Goal: Task Accomplishment & Management: Use online tool/utility

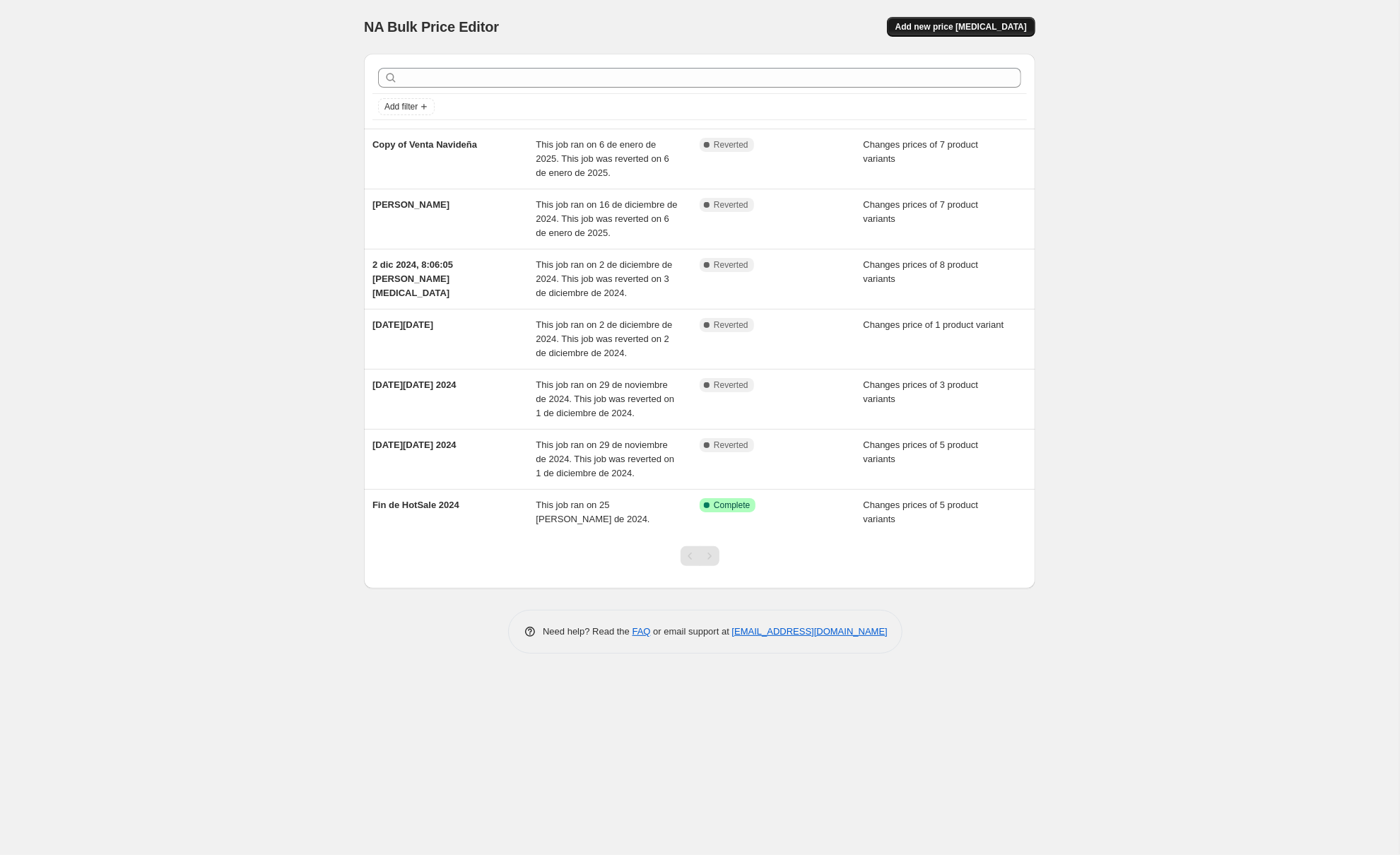
click at [959, 29] on span "Add new price [MEDICAL_DATA]" at bounding box center [961, 26] width 132 height 11
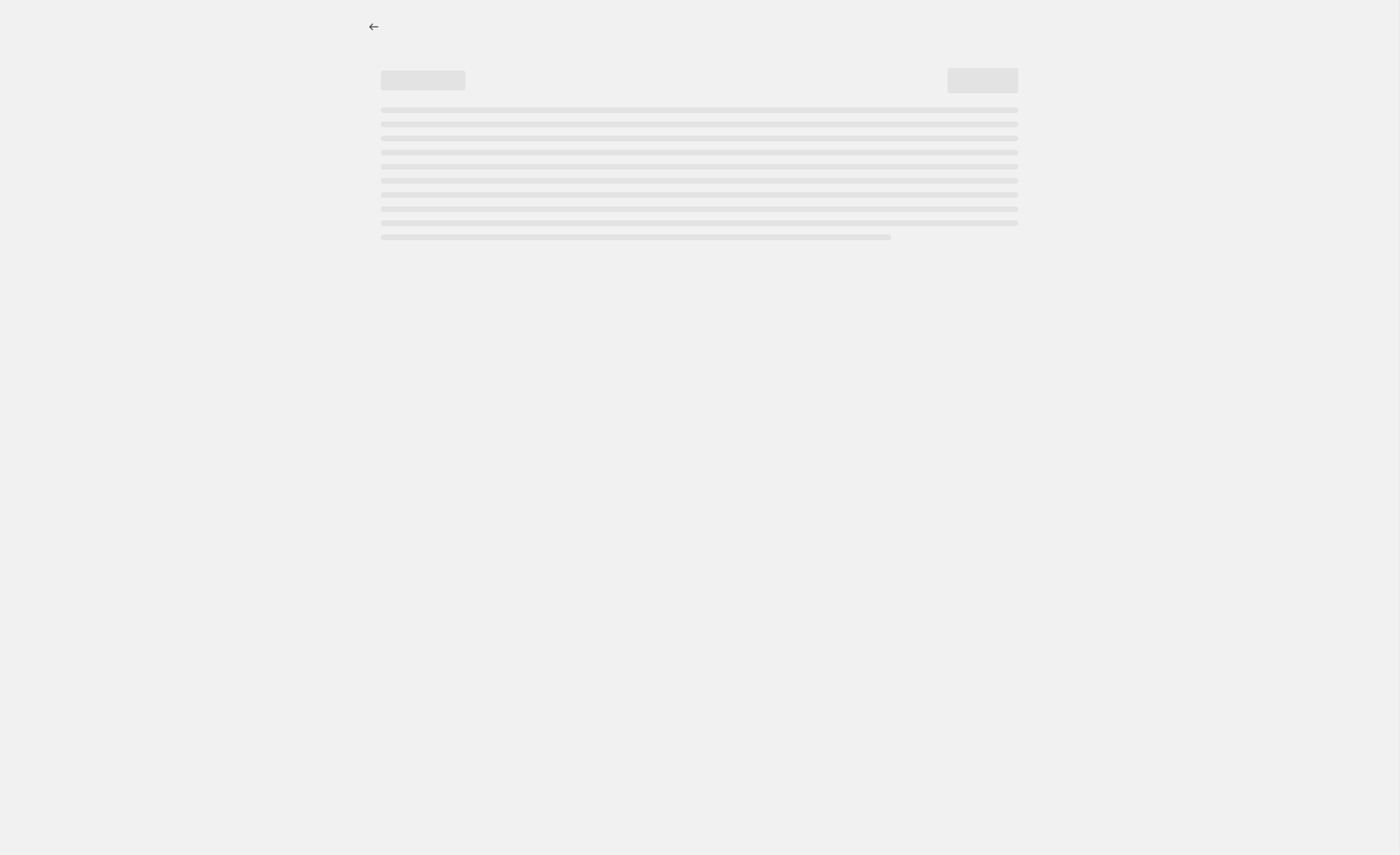
select select "percentage"
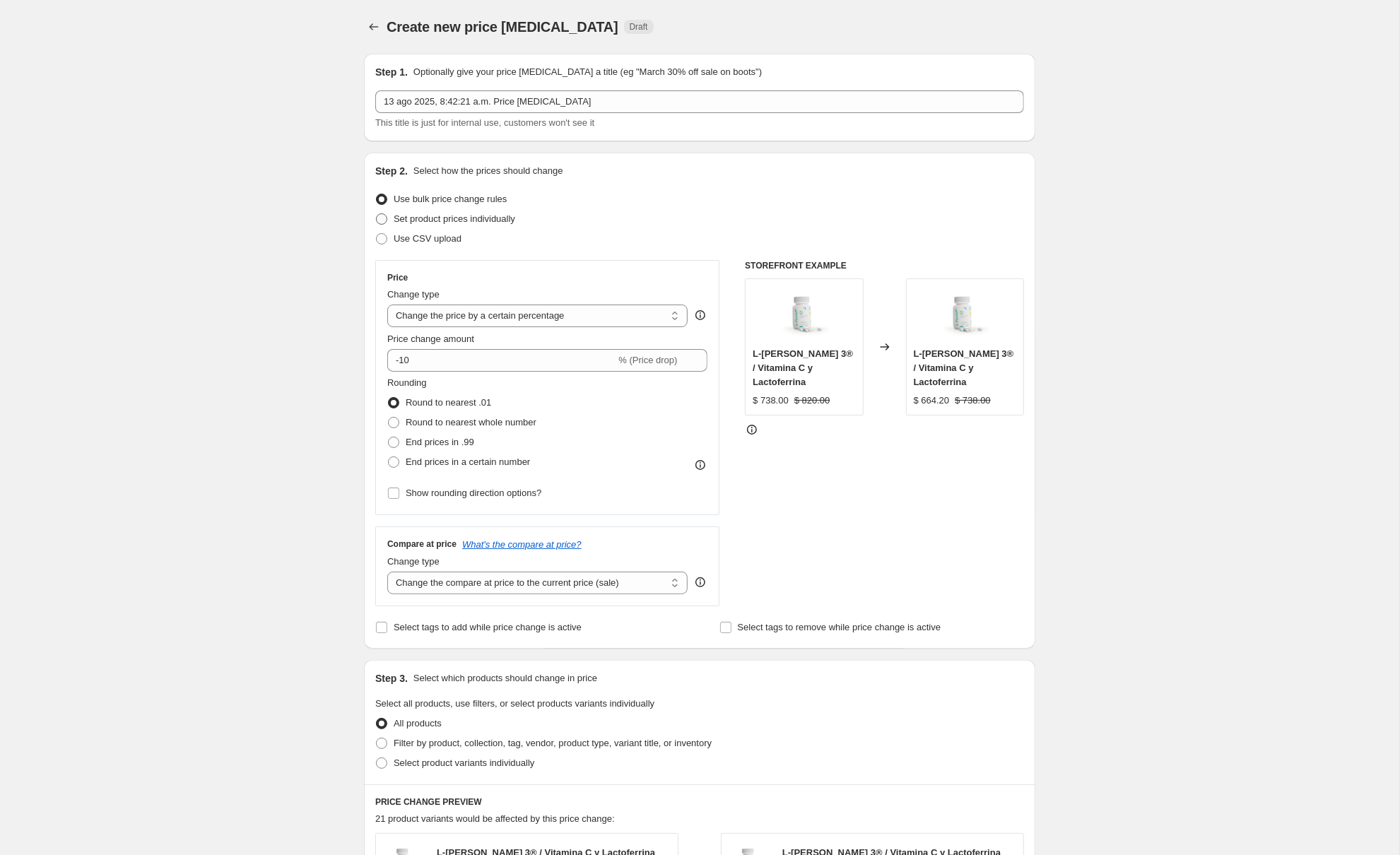
click at [434, 218] on span "Set product prices individually" at bounding box center [454, 219] width 121 height 10
click at [377, 214] on input "Set product prices individually" at bounding box center [376, 214] width 1 height 1
radio input "true"
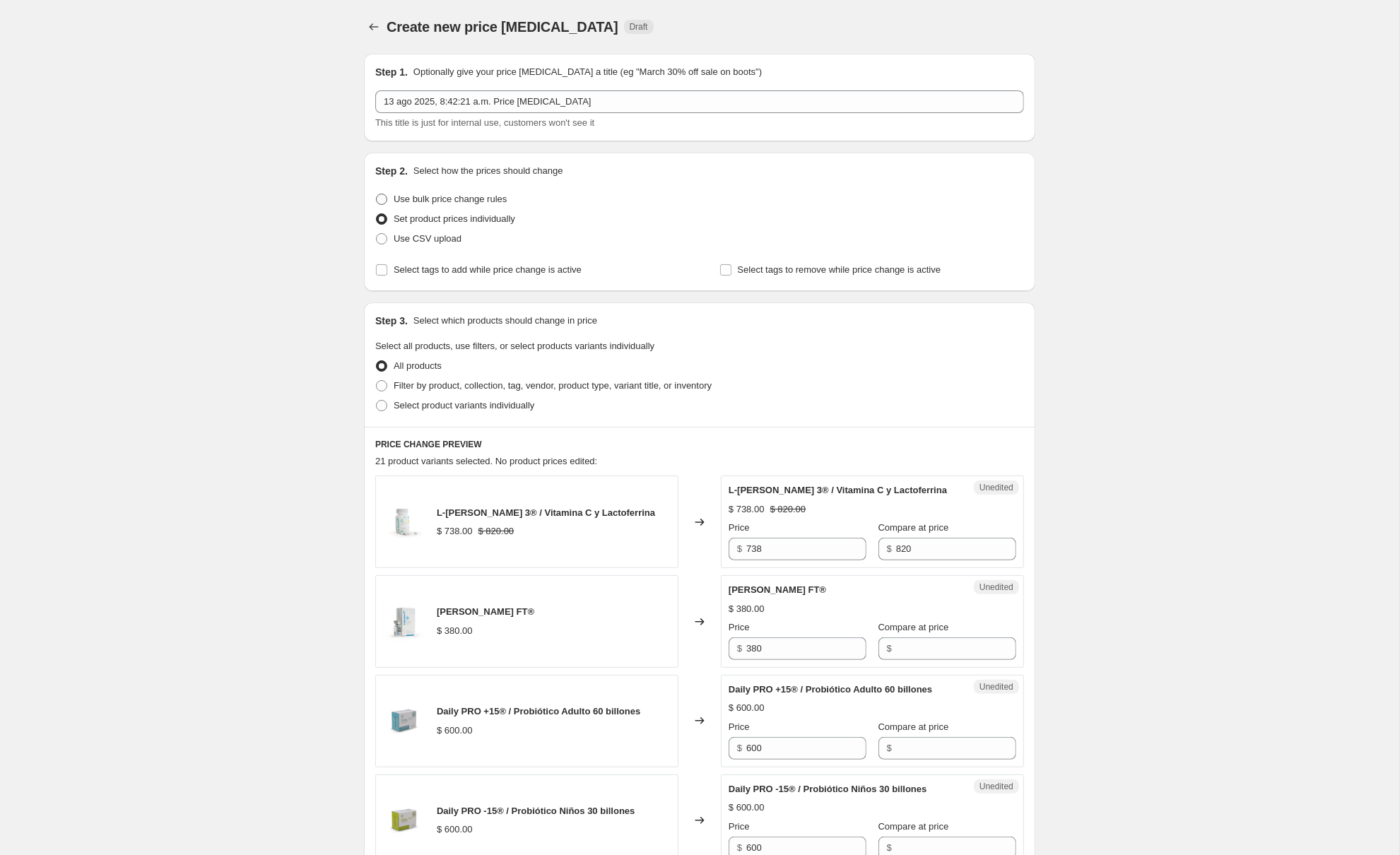
click at [431, 203] on span "Use bulk price change rules" at bounding box center [451, 199] width 113 height 10
click at [377, 194] on input "Use bulk price change rules" at bounding box center [376, 193] width 1 height 1
radio input "true"
select select "percentage"
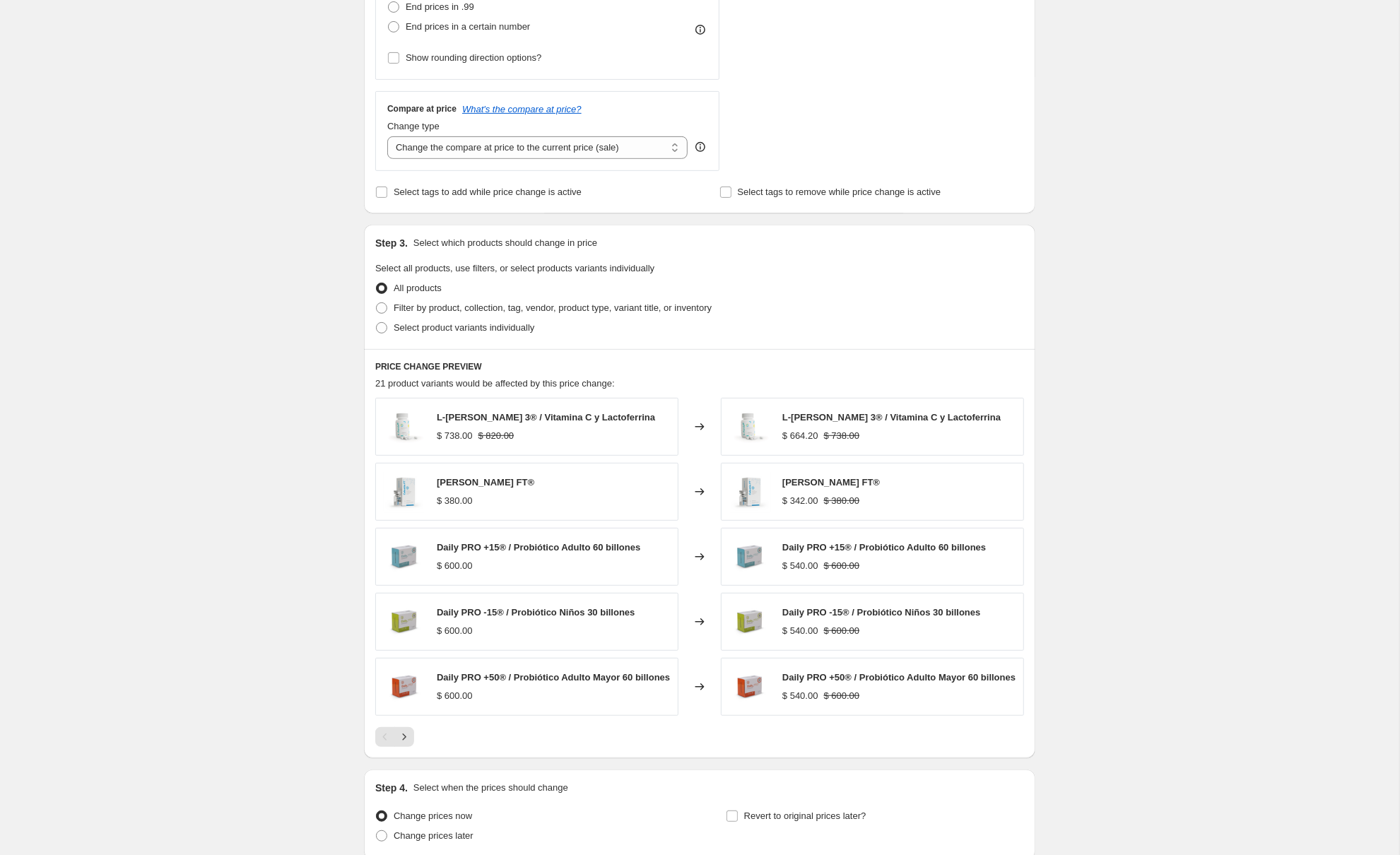
scroll to position [452, 0]
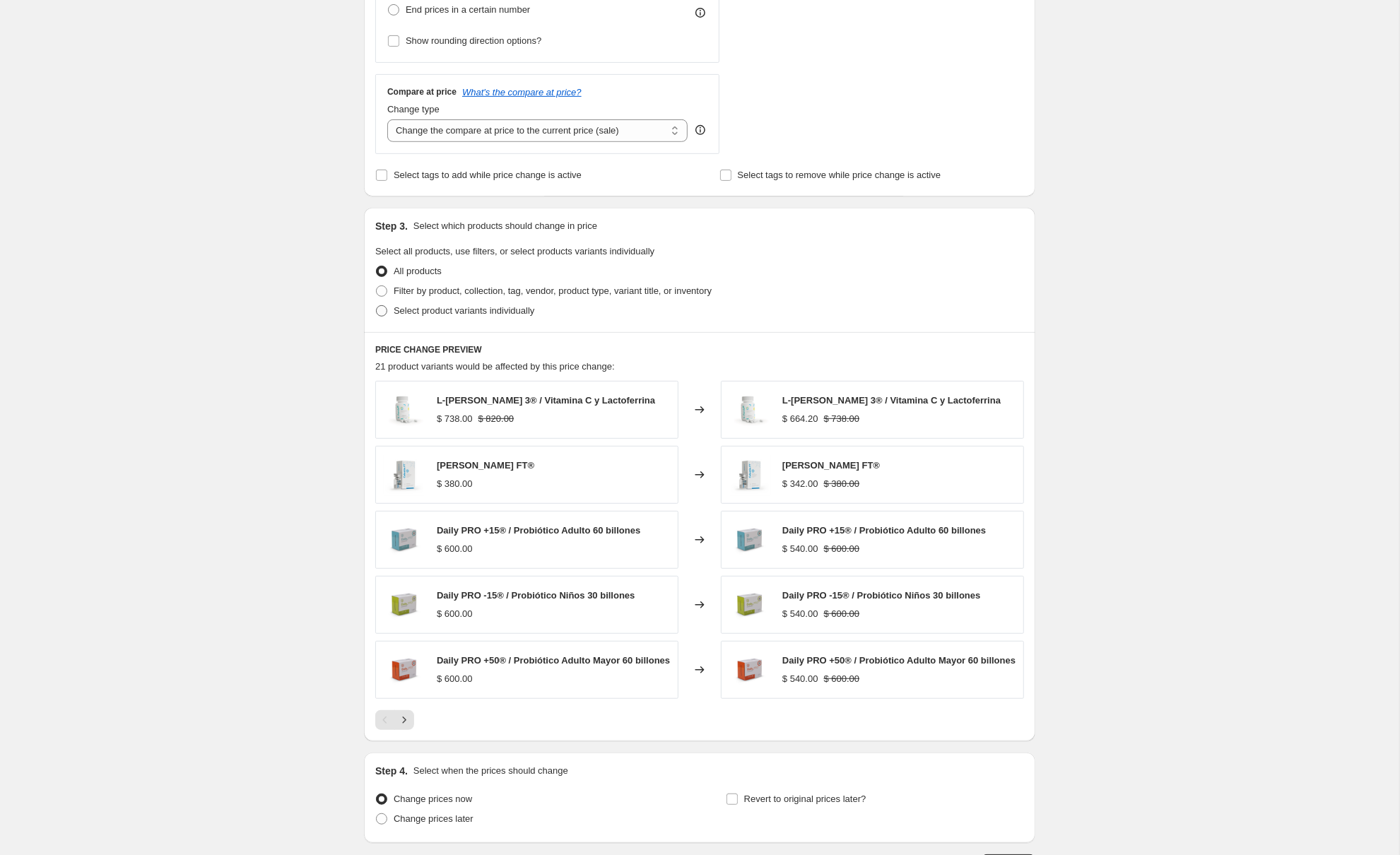
click at [383, 309] on span at bounding box center [381, 310] width 11 height 11
click at [377, 306] on input "Select product variants individually" at bounding box center [376, 305] width 1 height 1
radio input "true"
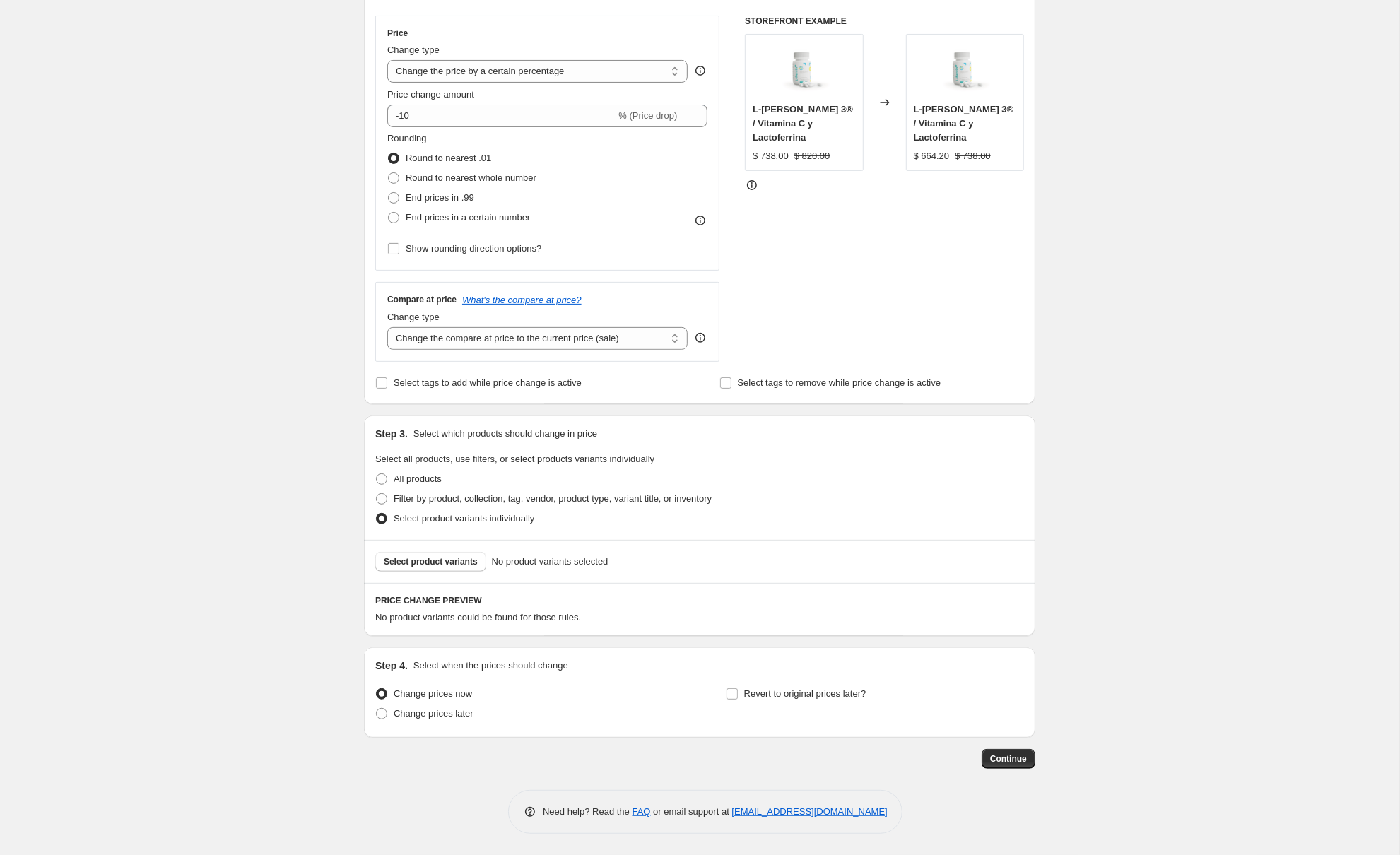
scroll to position [246, 0]
click at [472, 567] on button "Select product variants" at bounding box center [430, 561] width 111 height 20
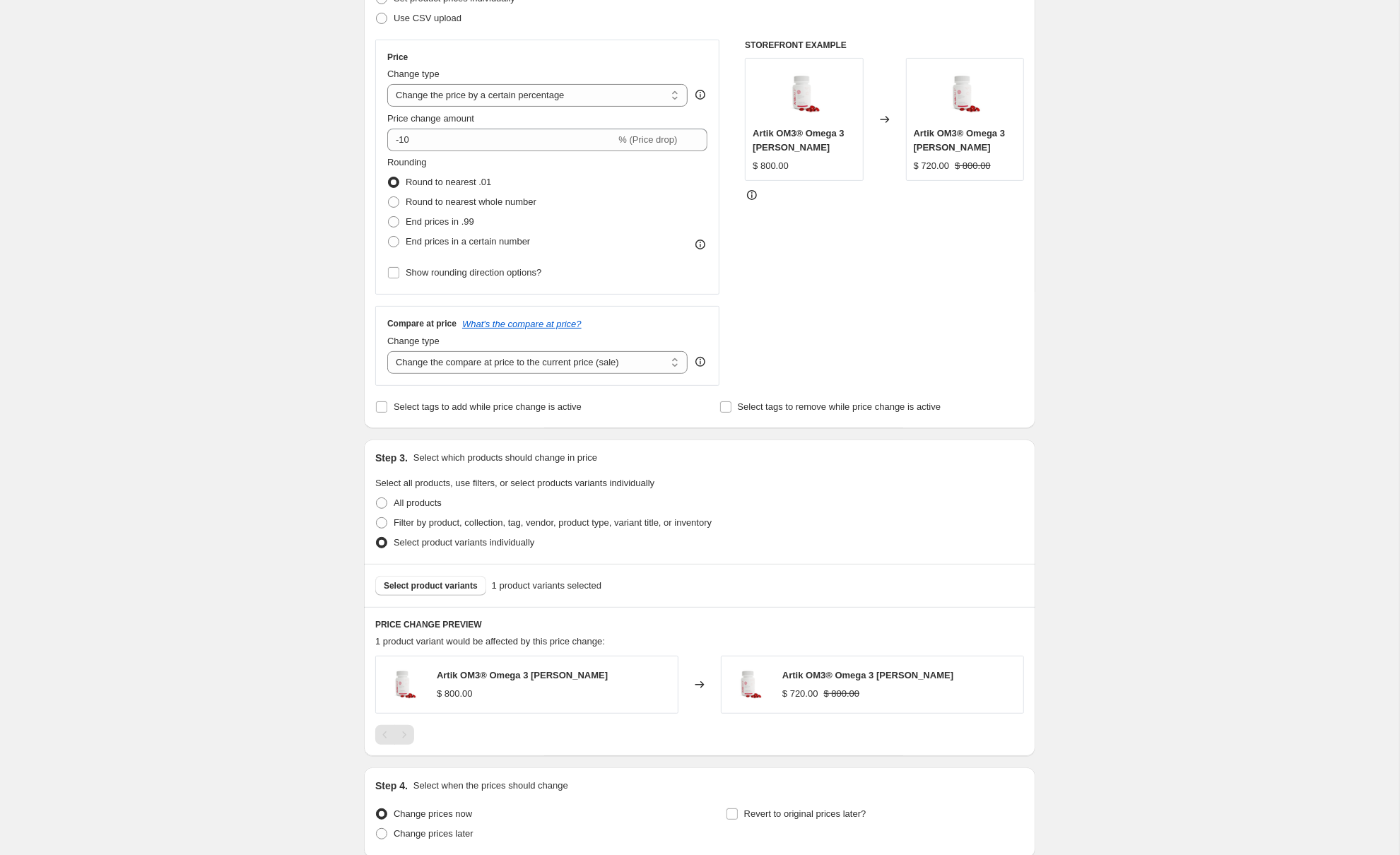
scroll to position [212, 0]
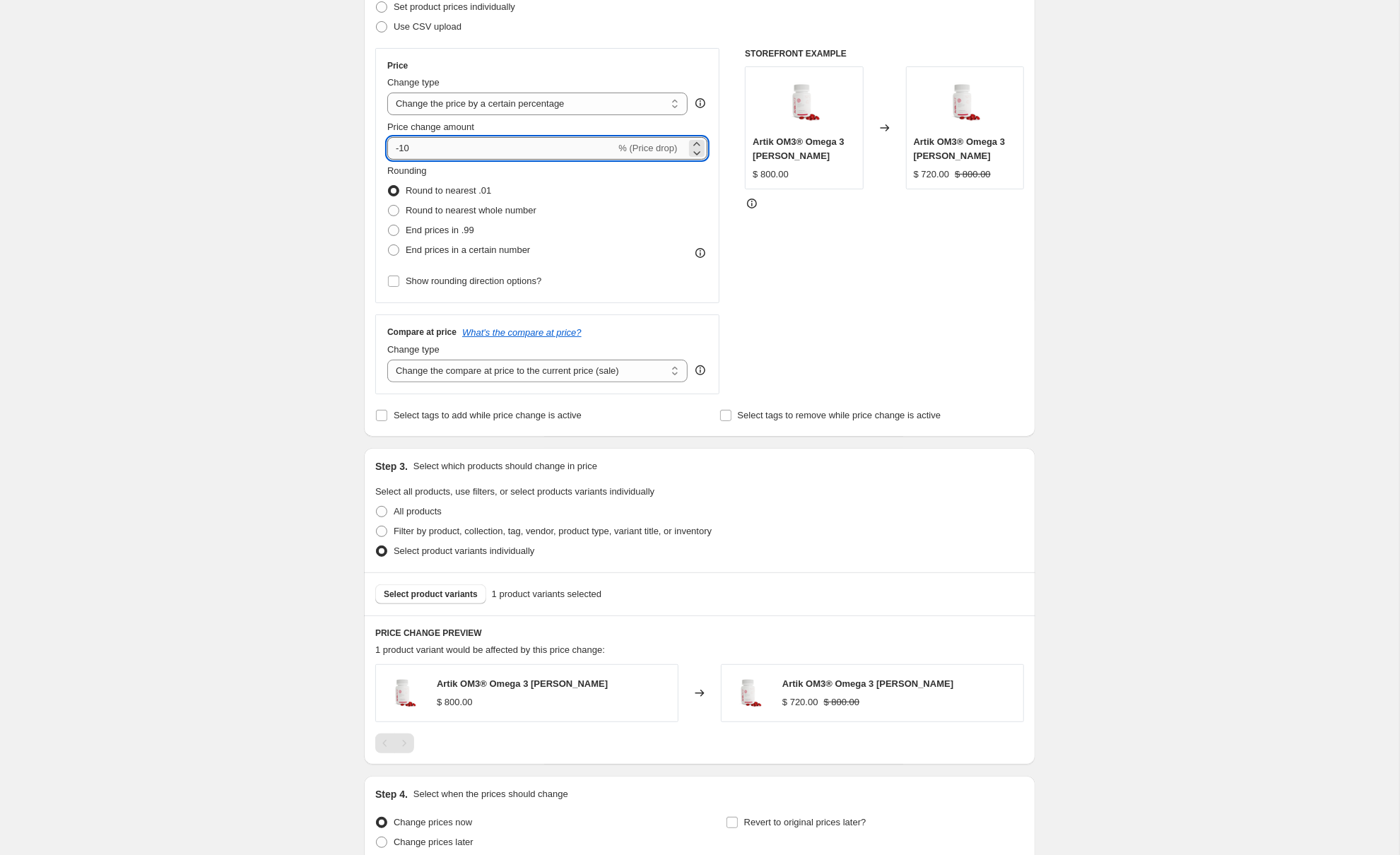
click at [431, 147] on input "-10" at bounding box center [501, 148] width 228 height 23
type input "-13"
click at [1213, 315] on div "Create new price [MEDICAL_DATA]. This page is ready Create new price [MEDICAL_D…" at bounding box center [699, 386] width 1399 height 1196
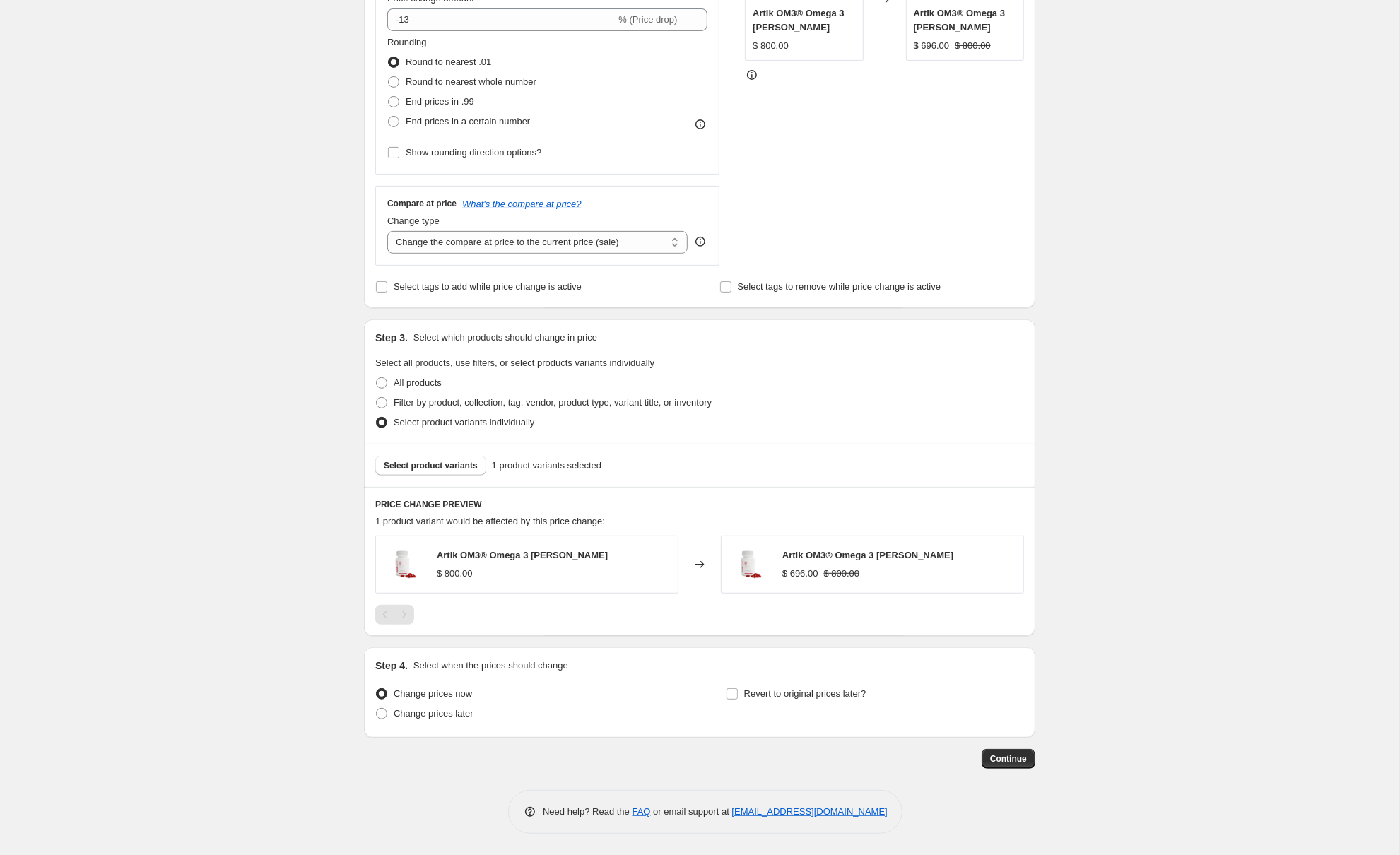
scroll to position [342, 0]
drag, startPoint x: 450, startPoint y: 716, endPoint x: 464, endPoint y: 679, distance: 39.6
click at [464, 679] on div "Step 4. Select when the prices should change Change prices now Change prices la…" at bounding box center [699, 693] width 649 height 68
click at [471, 692] on span "Change prices now" at bounding box center [433, 694] width 78 height 10
click at [377, 689] on input "Change prices now" at bounding box center [376, 689] width 1 height 1
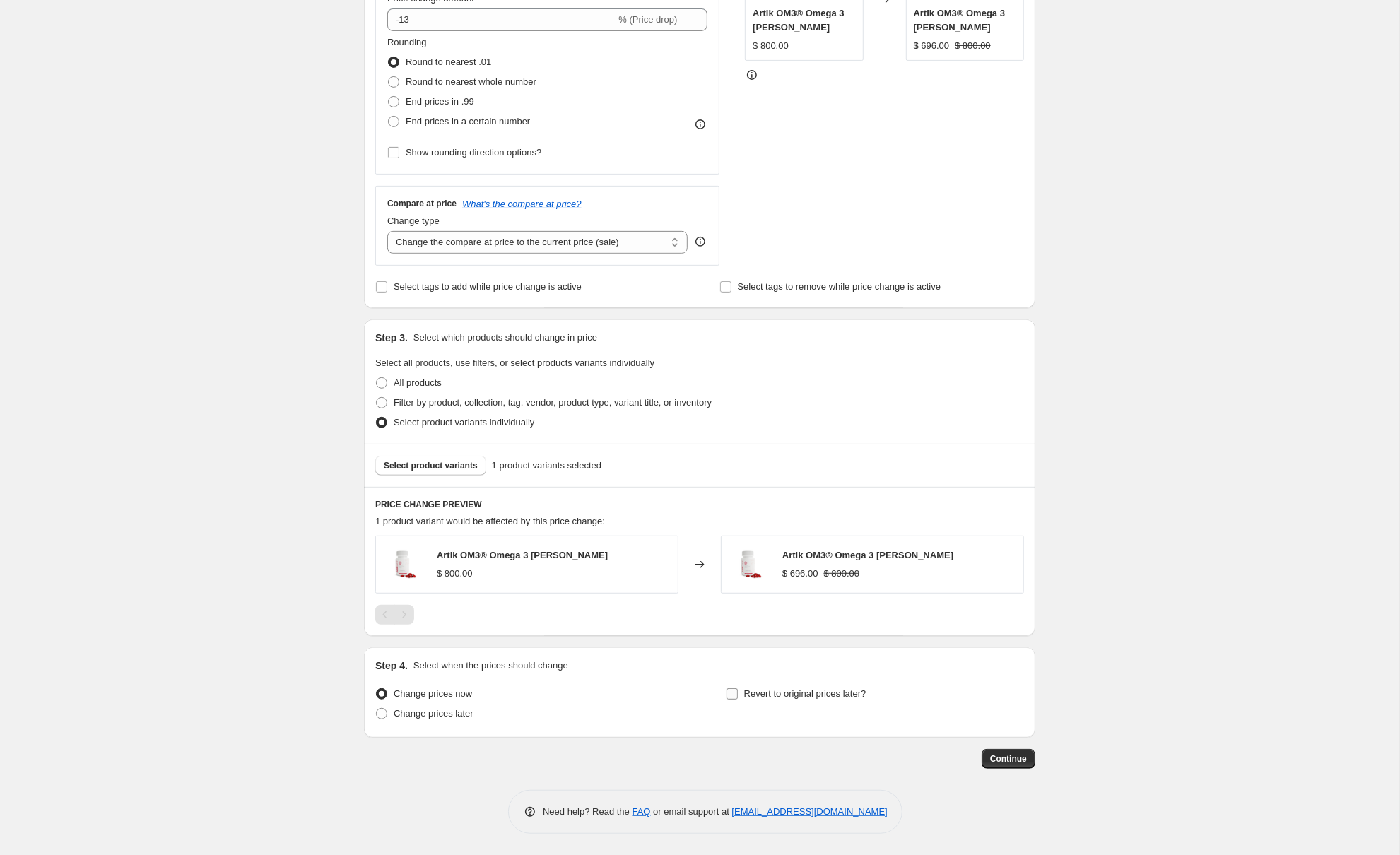
click at [730, 693] on input "Revert to original prices later?" at bounding box center [731, 694] width 11 height 11
checkbox input "true"
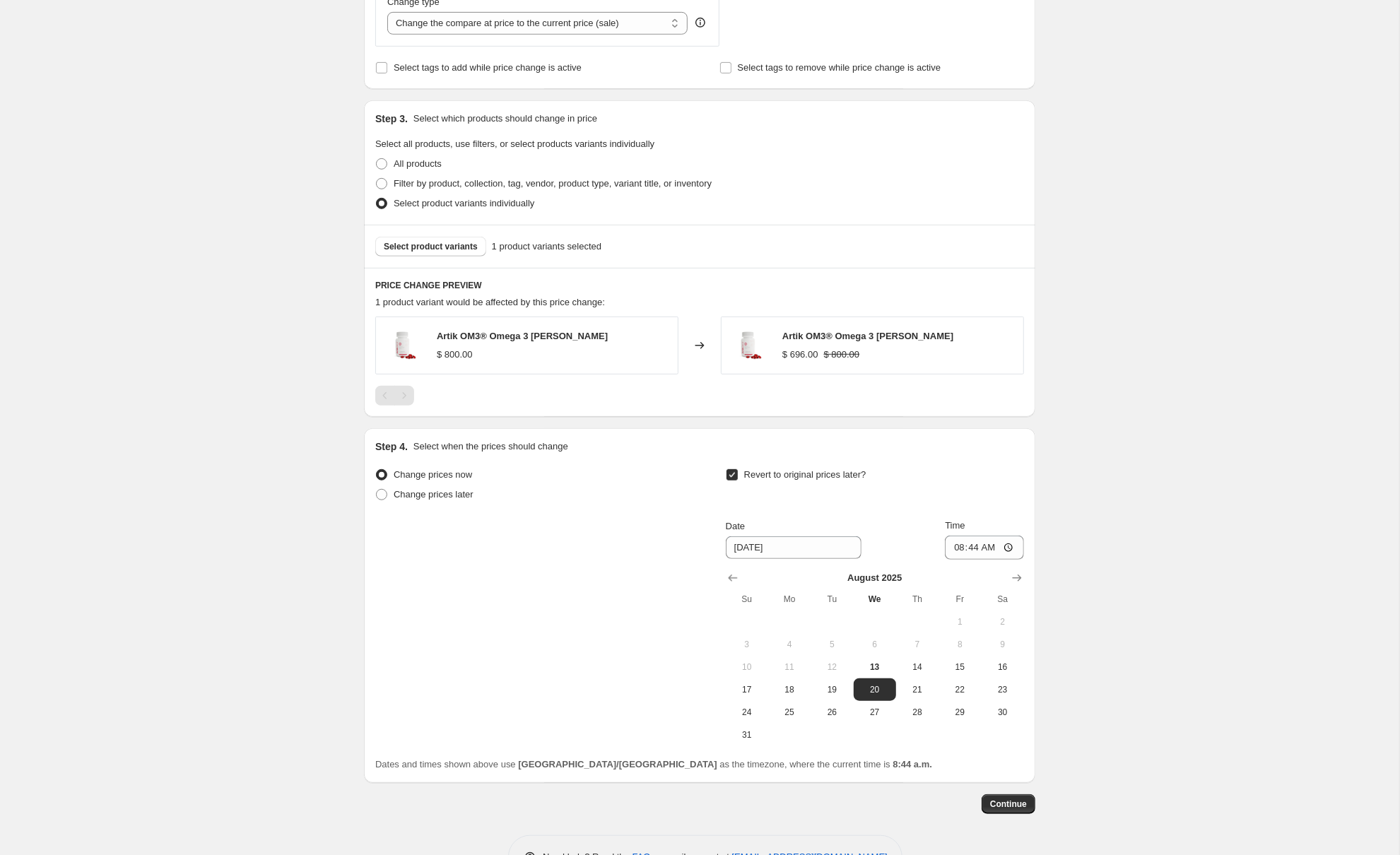
scroll to position [602, 0]
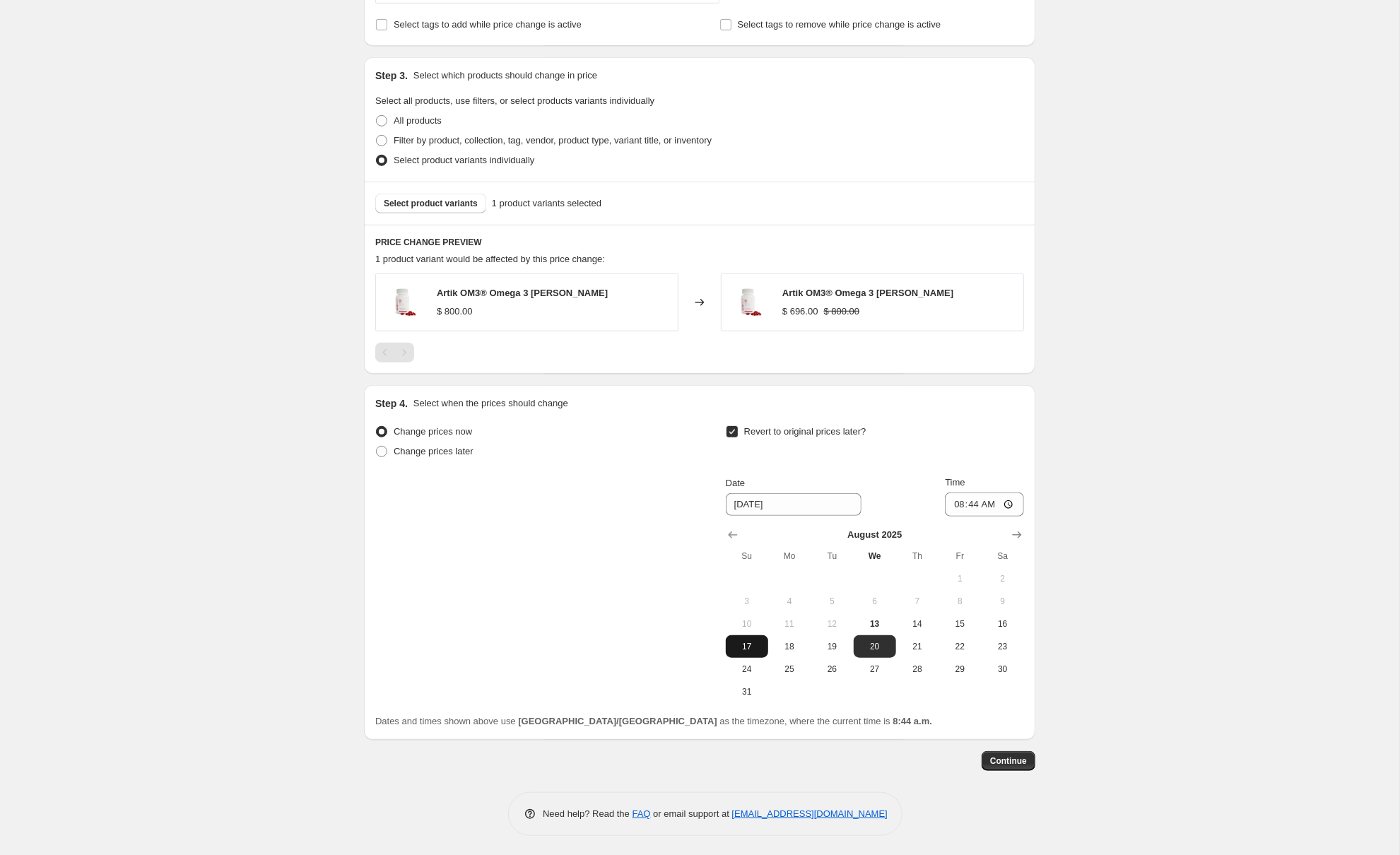
click at [752, 649] on span "17" at bounding box center [747, 646] width 31 height 11
type input "[DATE]"
click at [981, 506] on input "08:44" at bounding box center [984, 505] width 79 height 24
click at [969, 507] on input "08:44" at bounding box center [984, 505] width 79 height 24
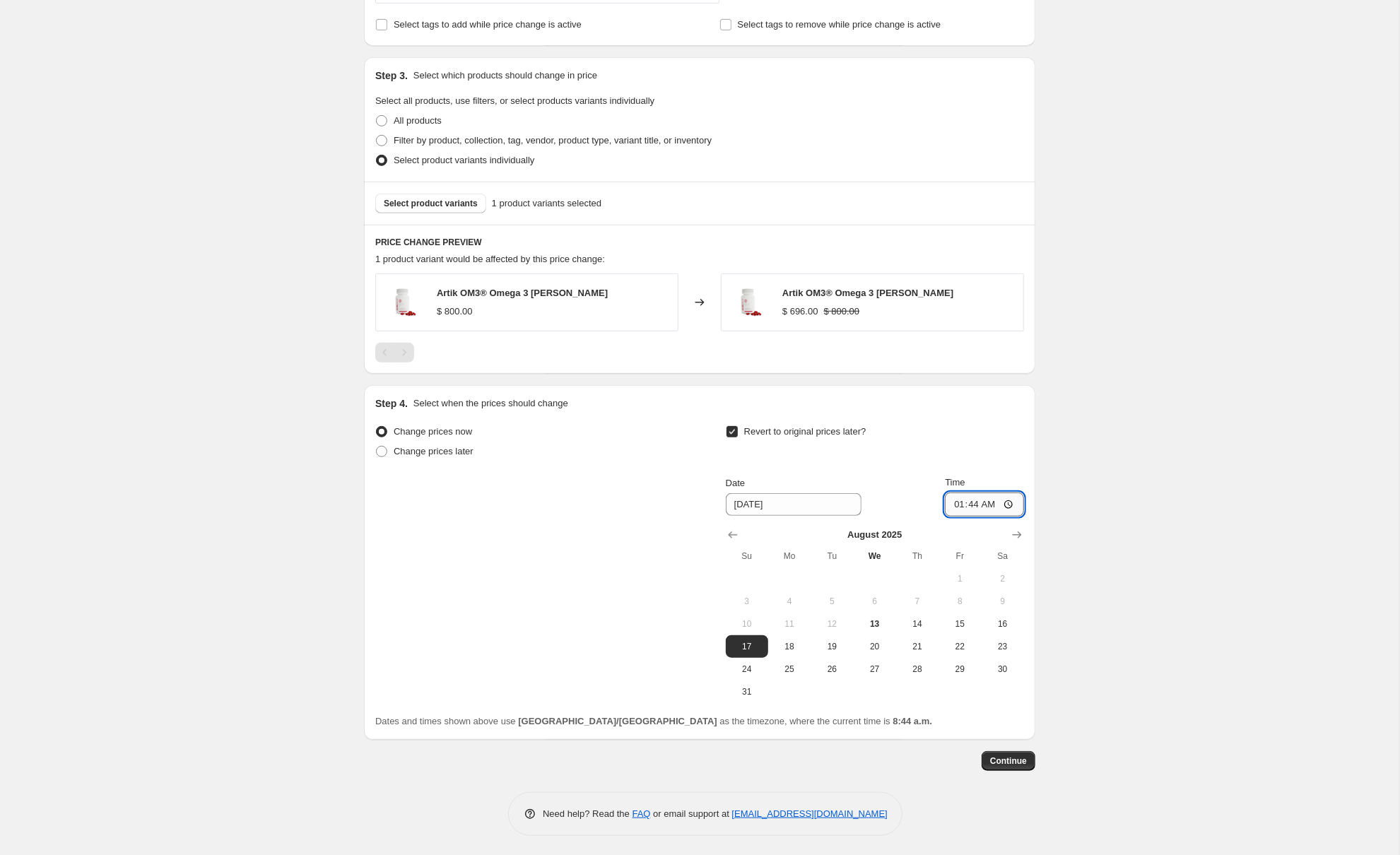
click at [973, 510] on input "01:44" at bounding box center [984, 505] width 79 height 24
click at [971, 510] on input "01:44" at bounding box center [984, 505] width 79 height 24
click at [987, 509] on input "01:44" at bounding box center [984, 505] width 79 height 24
click at [972, 511] on input "01:00" at bounding box center [984, 505] width 79 height 24
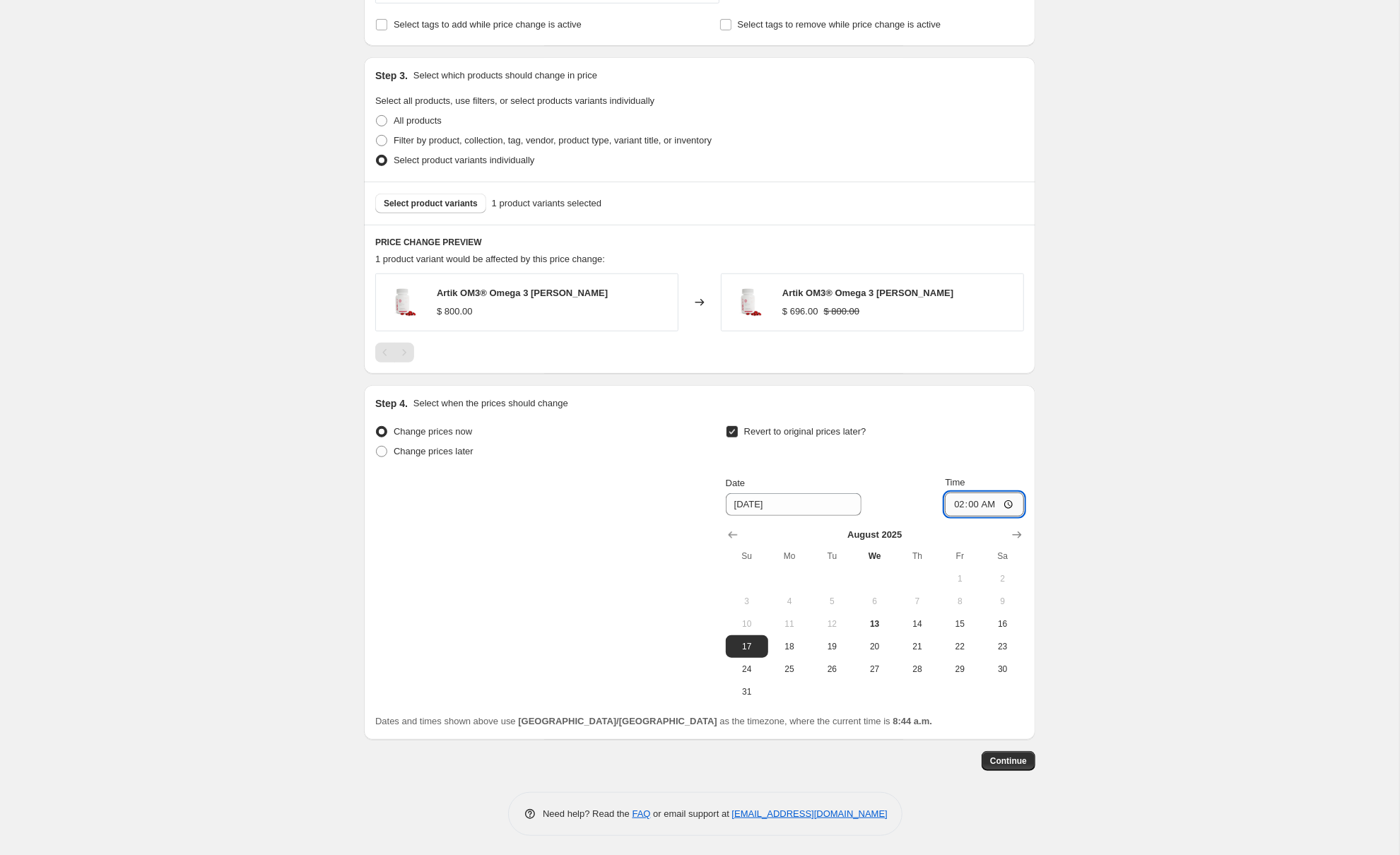
click at [1003, 507] on input "02:00" at bounding box center [984, 505] width 79 height 24
click at [967, 507] on input "02:00" at bounding box center [984, 505] width 79 height 24
click at [1003, 506] on input "00:00" at bounding box center [984, 505] width 79 height 24
type input "00:00"
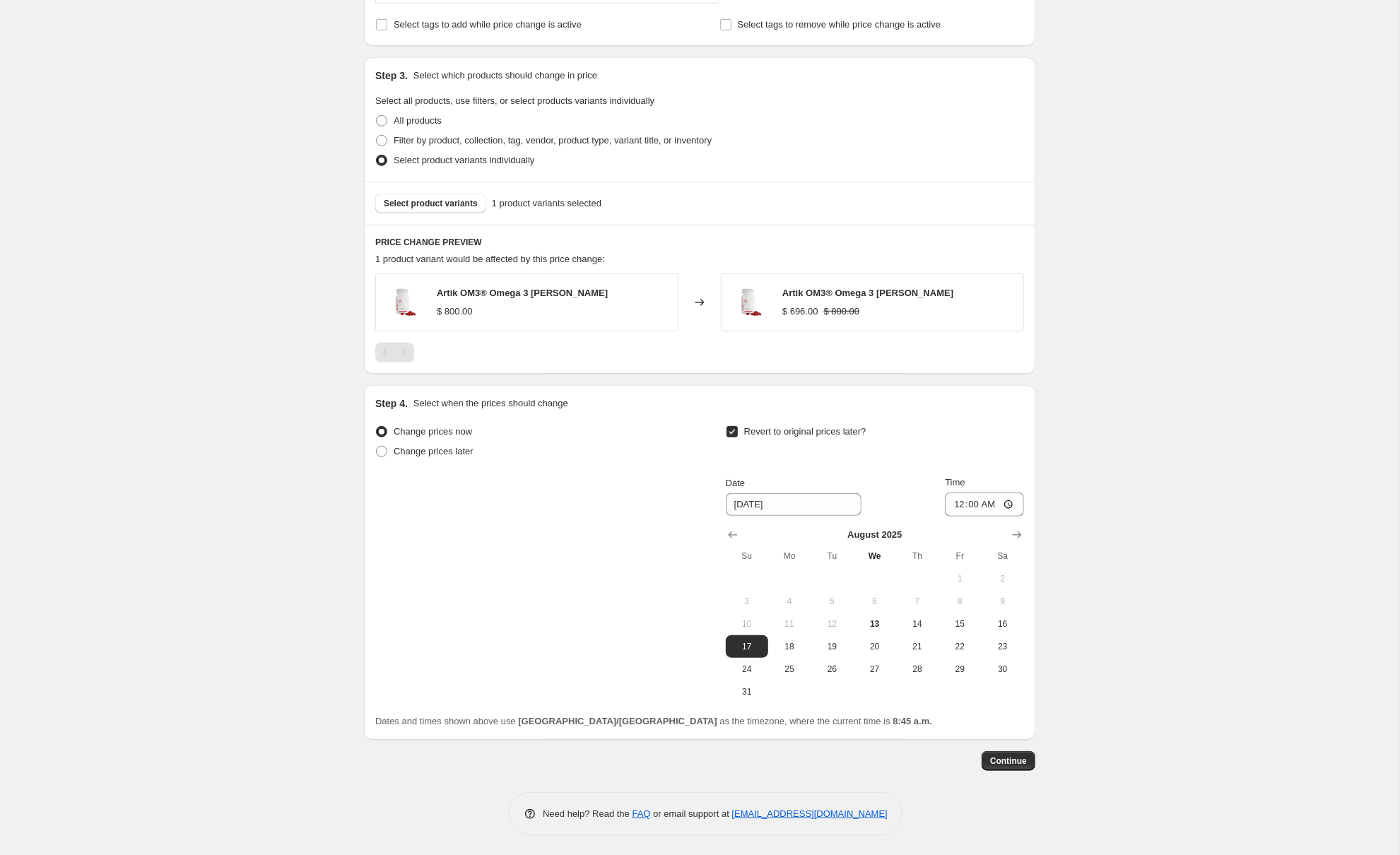
click at [1153, 527] on div "Create new price [MEDICAL_DATA]. This page is ready Create new price [MEDICAL_D…" at bounding box center [699, 127] width 1399 height 1460
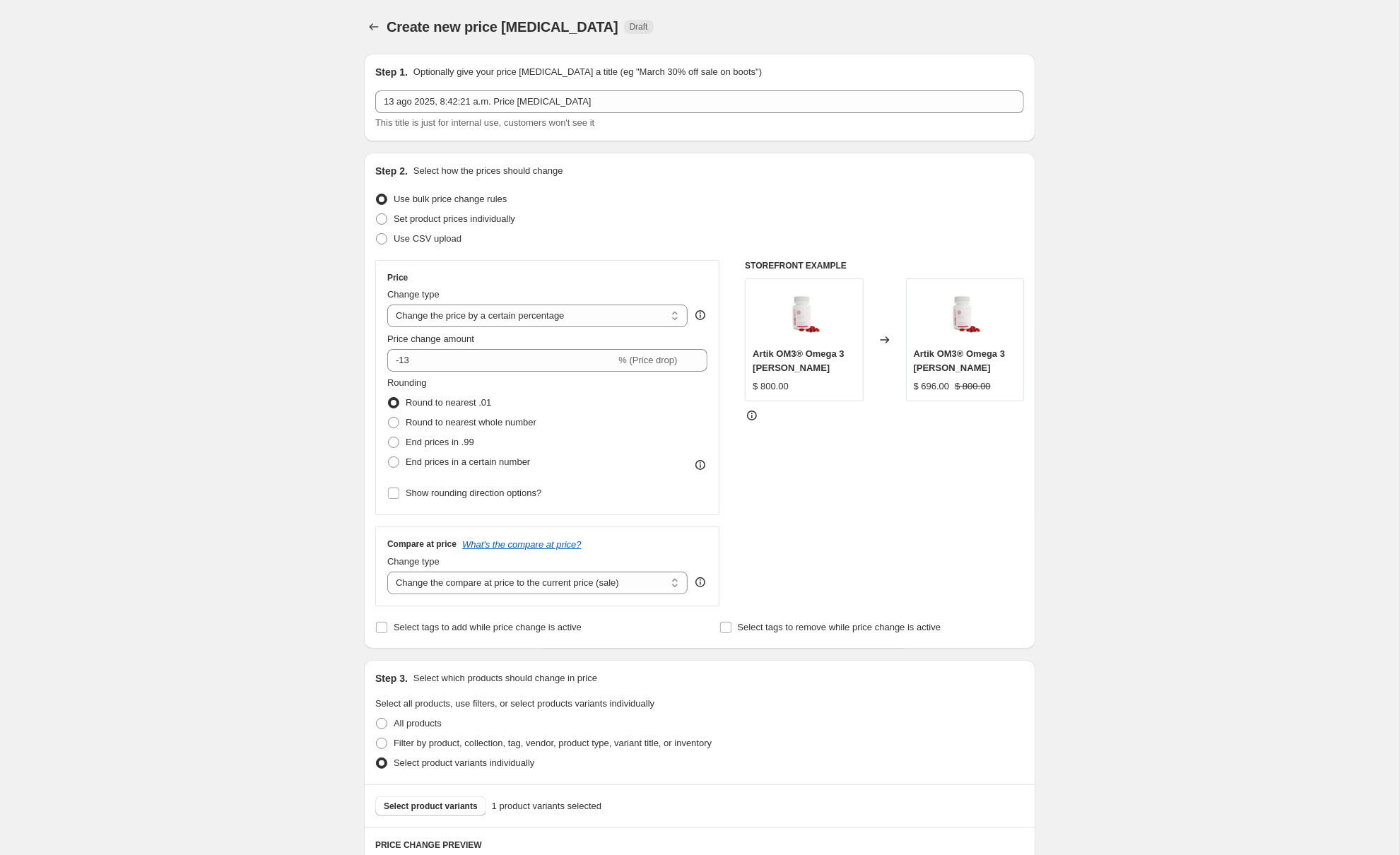
scroll to position [0, 0]
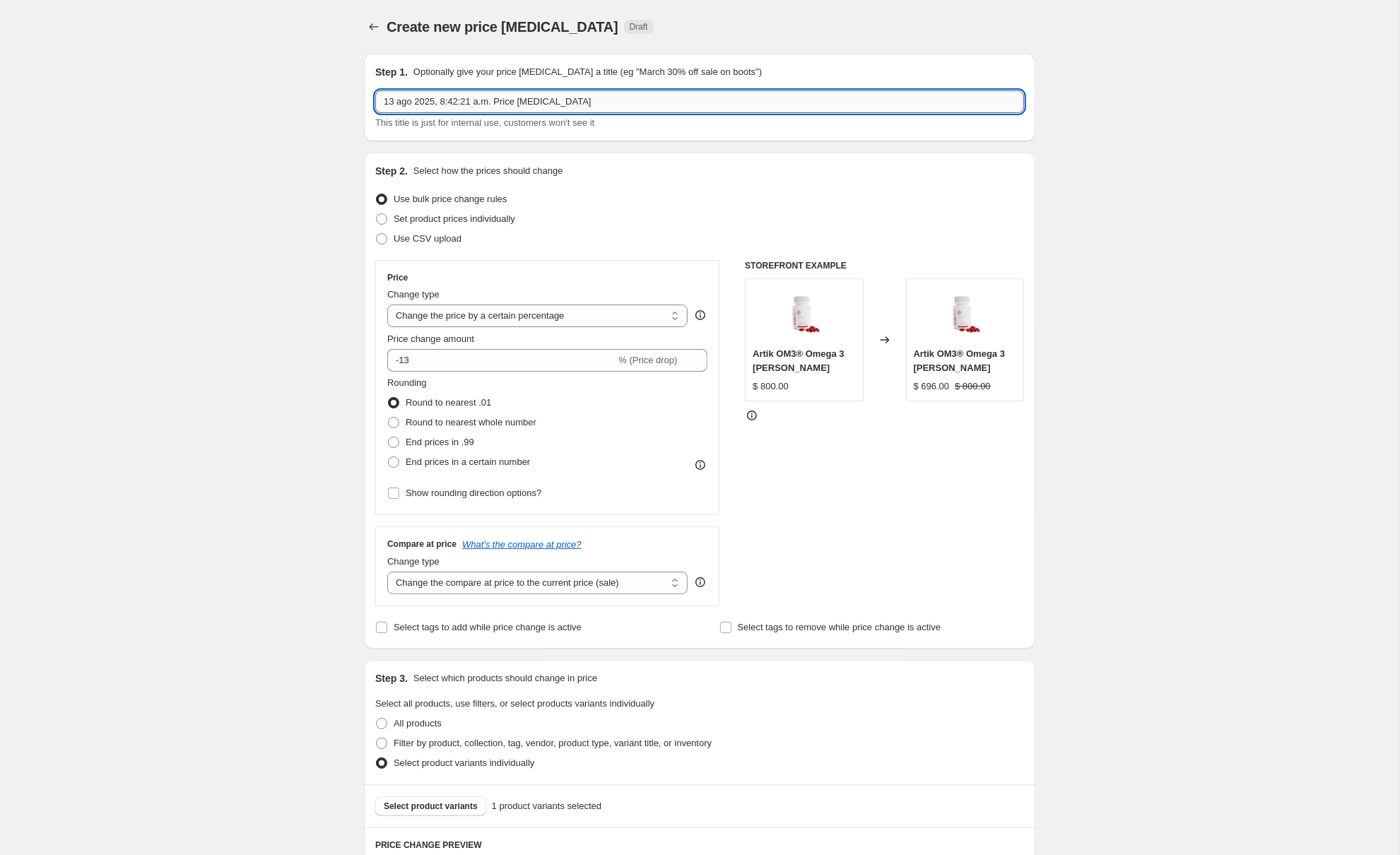
click at [618, 98] on input "13 ago 2025, 8:42:21 a.m. Price [MEDICAL_DATA]" at bounding box center [699, 102] width 649 height 23
click at [557, 97] on input "13 ago 2025, 8:42:21 a.m. Price [MEDICAL_DATA]" at bounding box center [699, 102] width 649 height 23
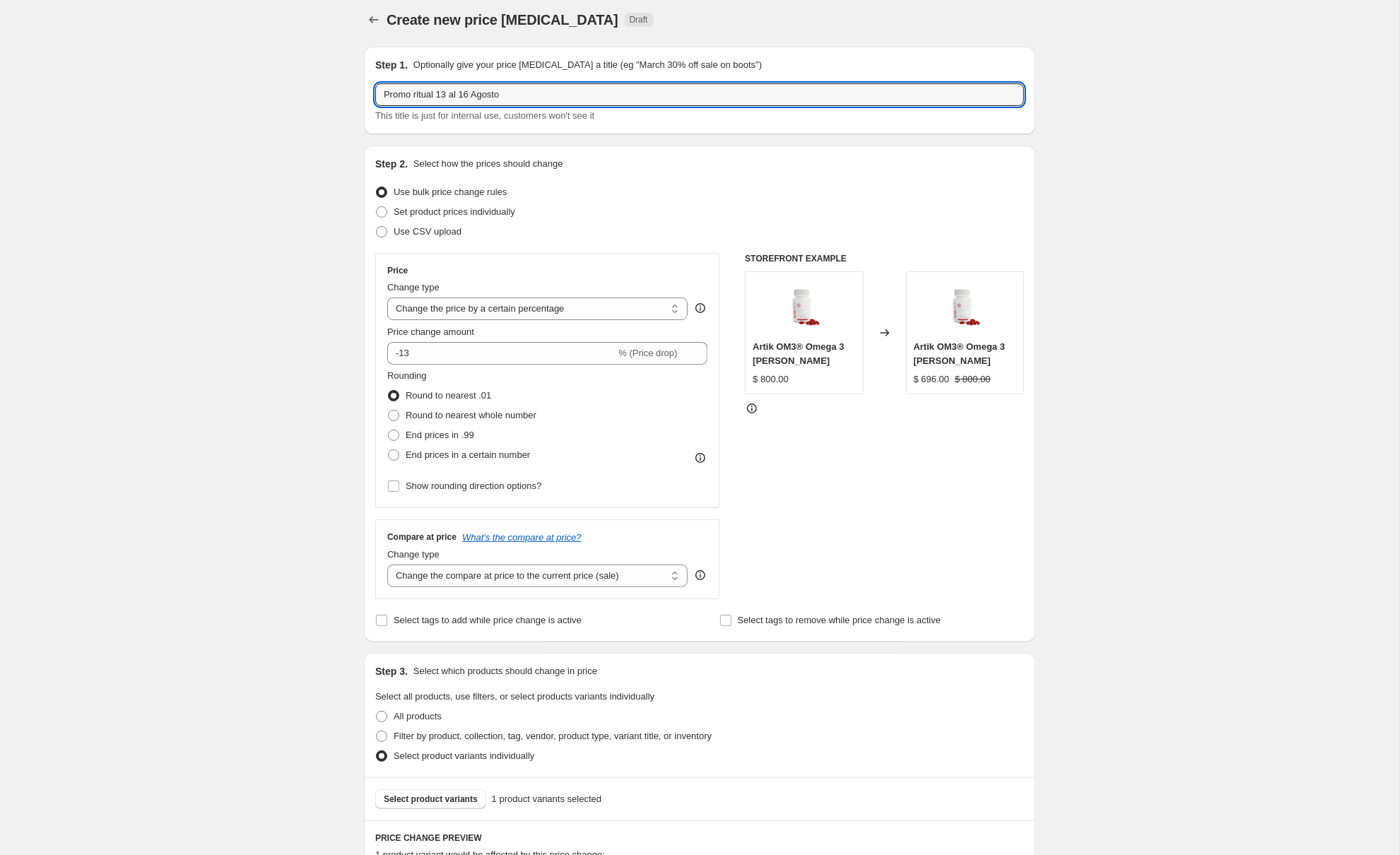
type input "Promo ritual 13 al 16 Agosto"
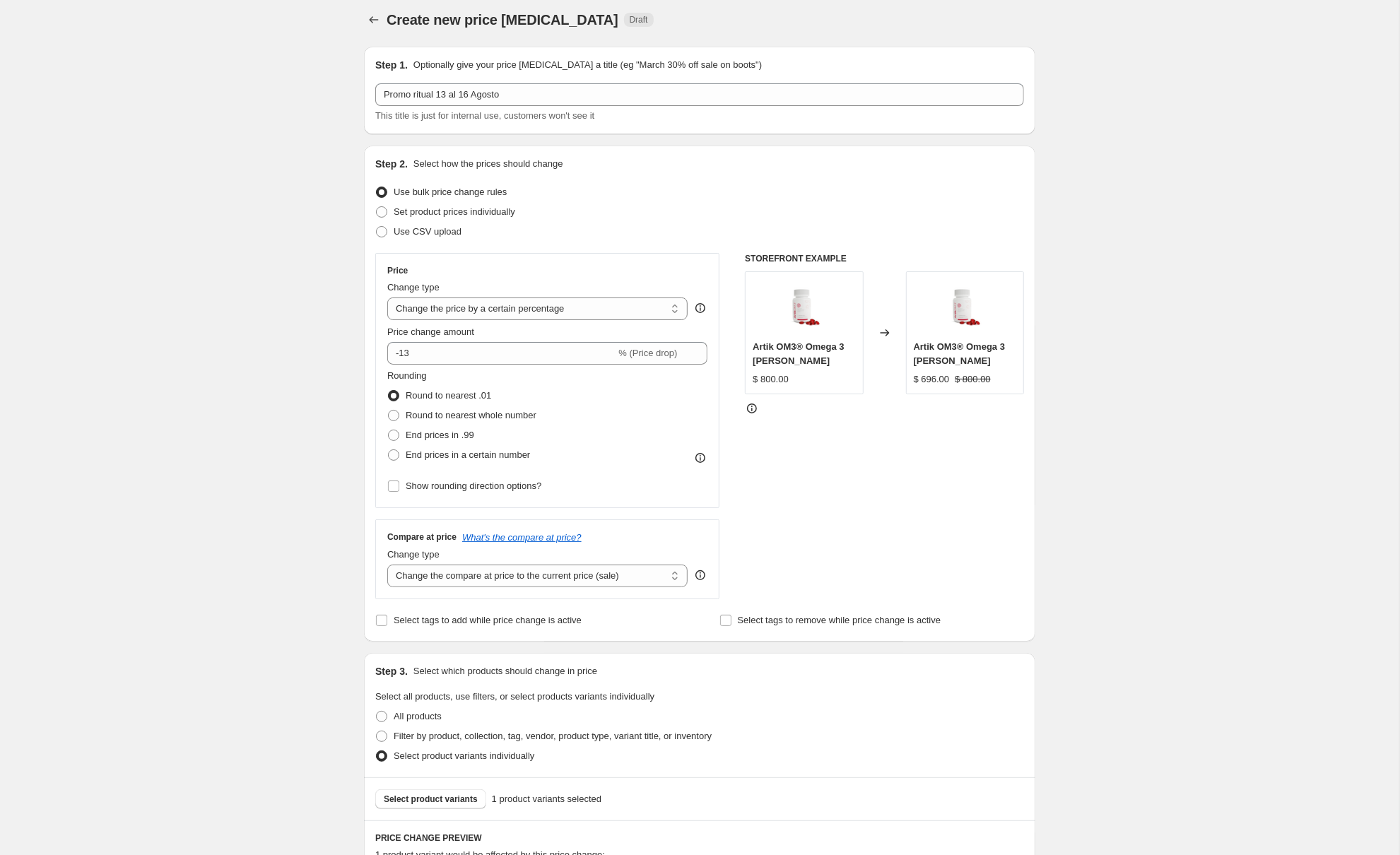
click at [804, 166] on div "Step 2. Select how the prices should change" at bounding box center [699, 164] width 649 height 14
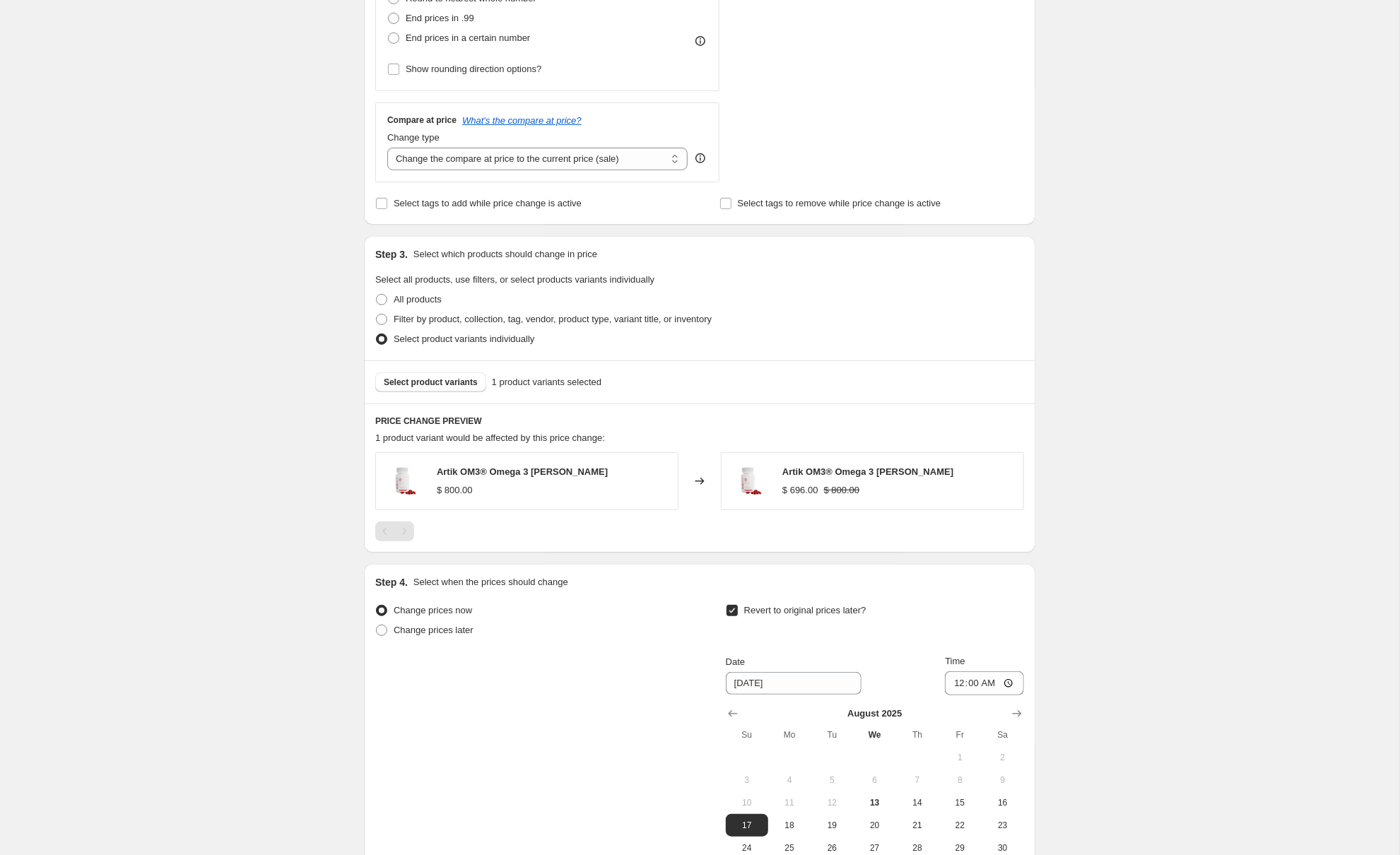
scroll to position [424, 0]
click at [1315, 170] on div "Create new price [MEDICAL_DATA]. This page is ready Create new price [MEDICAL_D…" at bounding box center [699, 305] width 1399 height 1460
click at [1040, 31] on div "Create new price [MEDICAL_DATA]. This page is ready Create new price [MEDICAL_D…" at bounding box center [699, 305] width 705 height 1460
click at [1105, 78] on div "Create new price [MEDICAL_DATA]. This page is ready Create new price [MEDICAL_D…" at bounding box center [699, 305] width 1399 height 1460
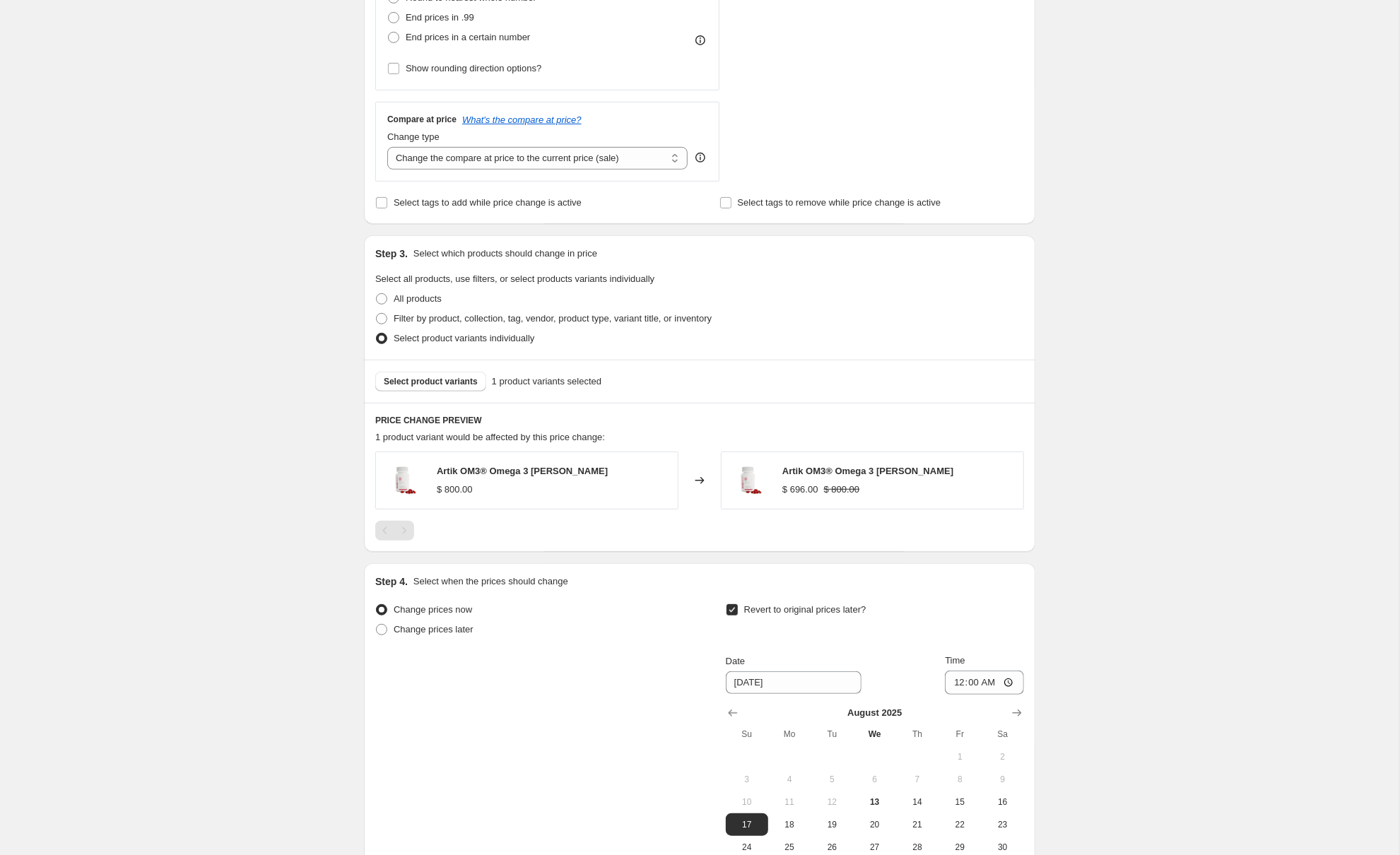
drag, startPoint x: 1103, startPoint y: 43, endPoint x: 1178, endPoint y: 18, distance: 79.1
click at [1135, 31] on div "Create new price [MEDICAL_DATA]. This page is ready Create new price [MEDICAL_D…" at bounding box center [699, 305] width 1399 height 1460
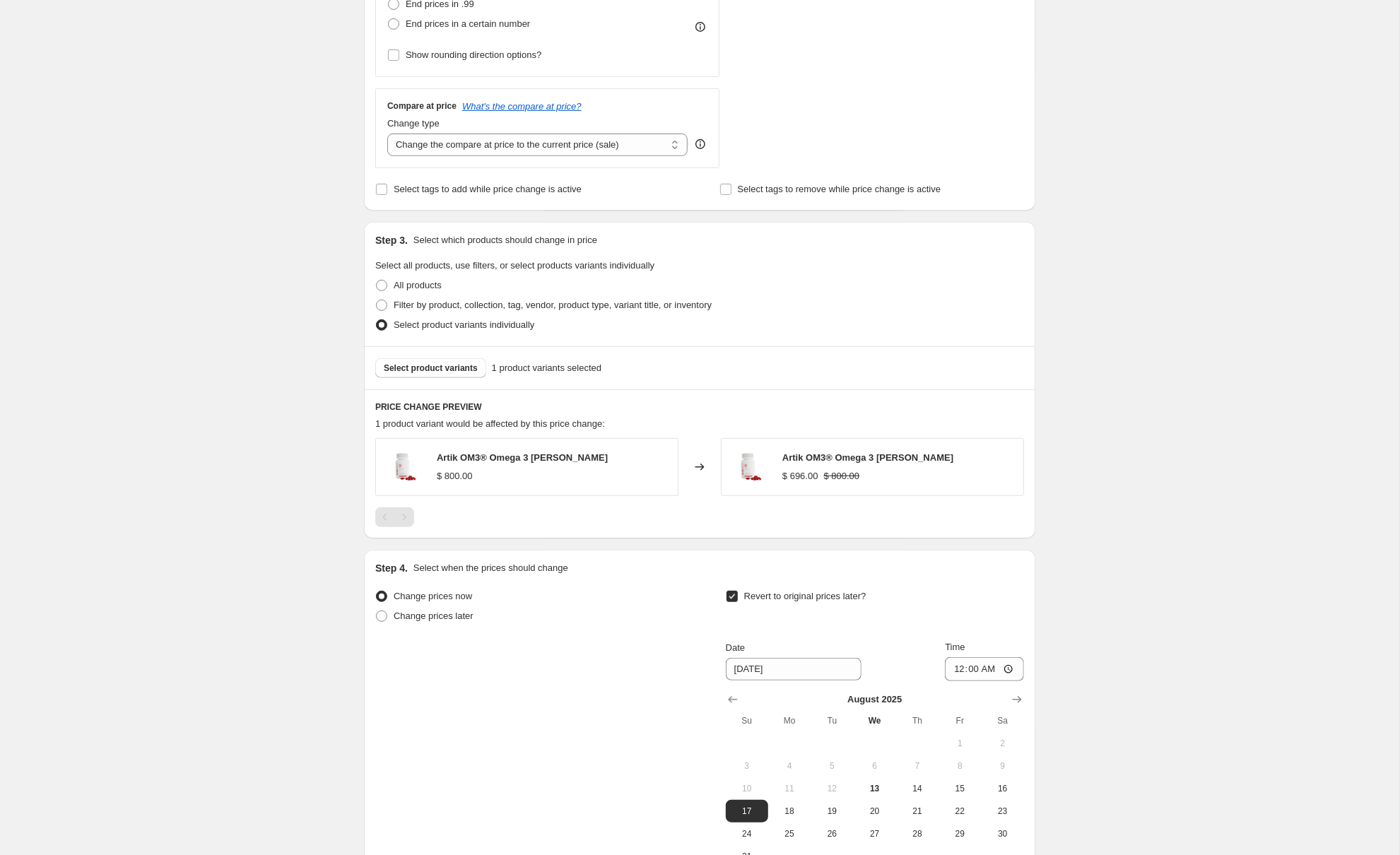
scroll to position [448, 0]
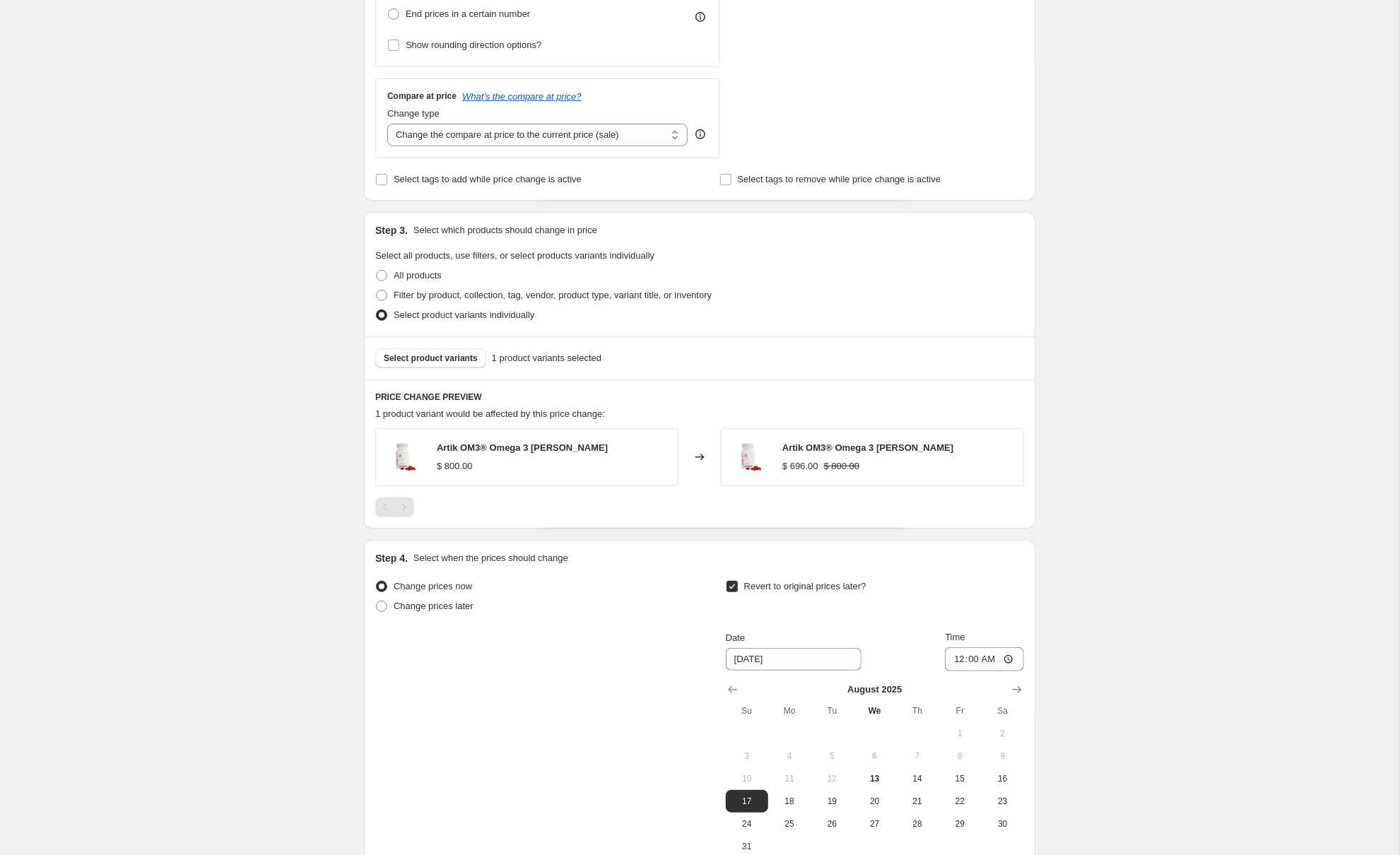
click at [453, 363] on span "Select product variants" at bounding box center [431, 358] width 94 height 11
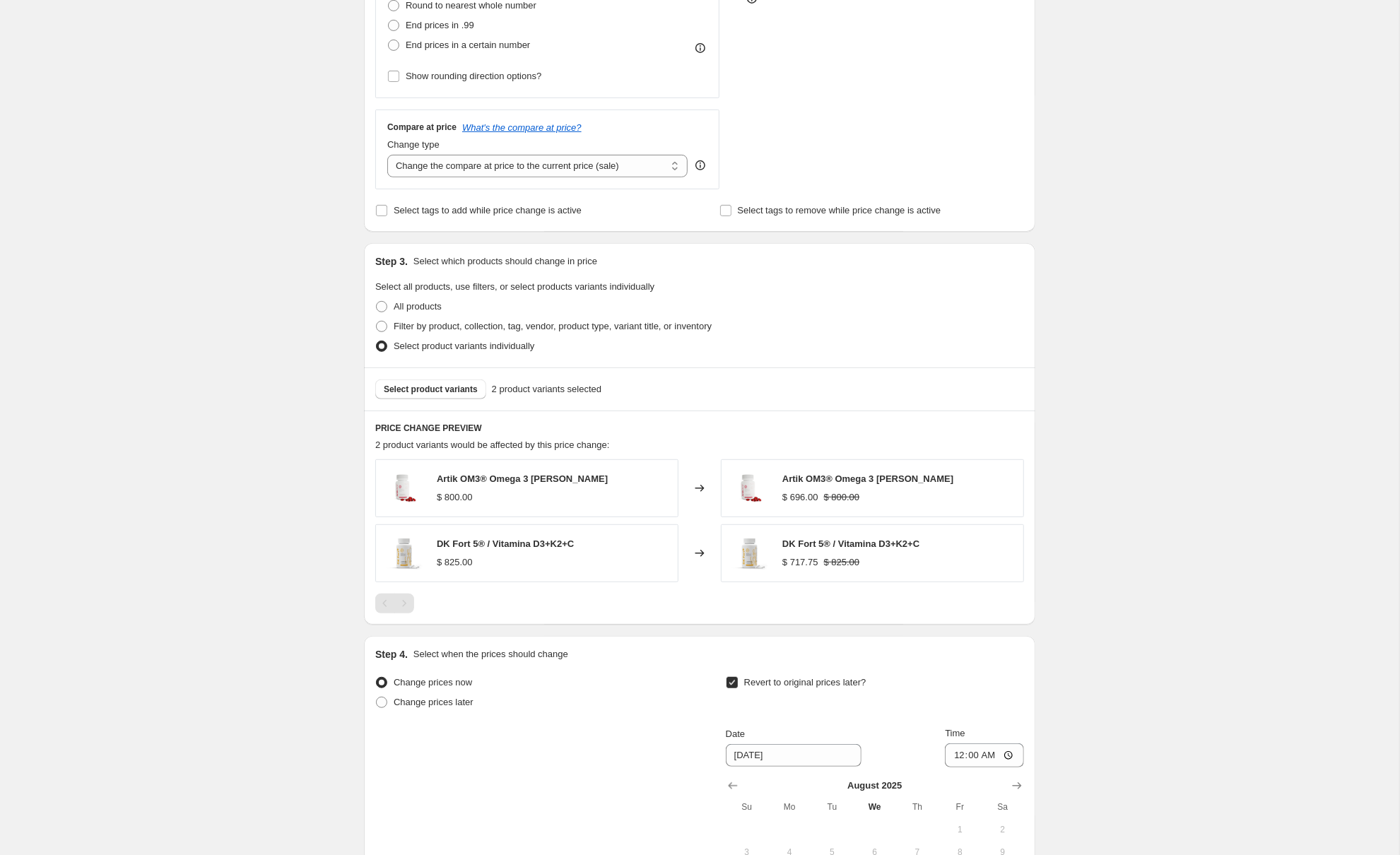
scroll to position [383, 0]
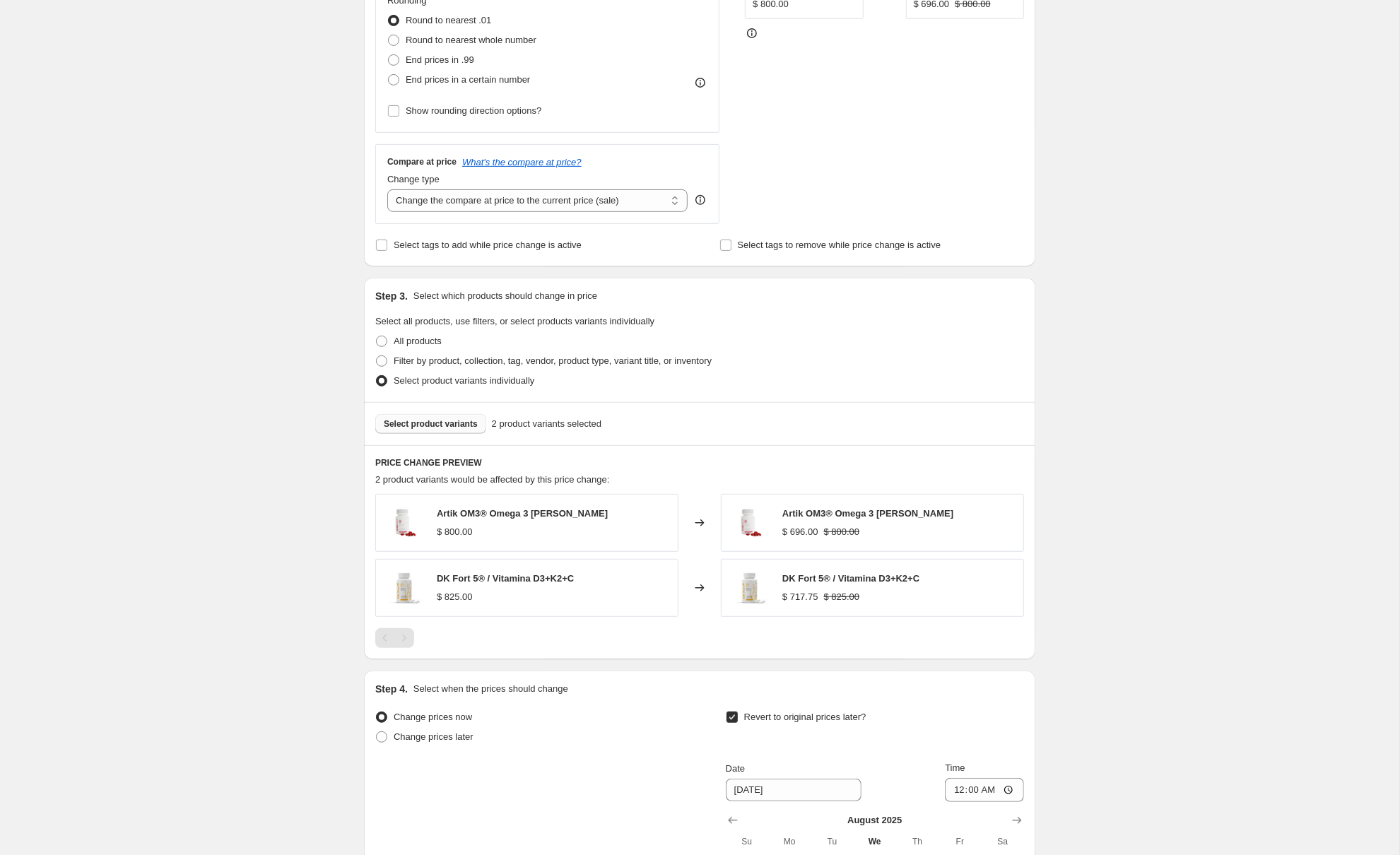
click at [427, 420] on span "Select product variants" at bounding box center [431, 424] width 94 height 11
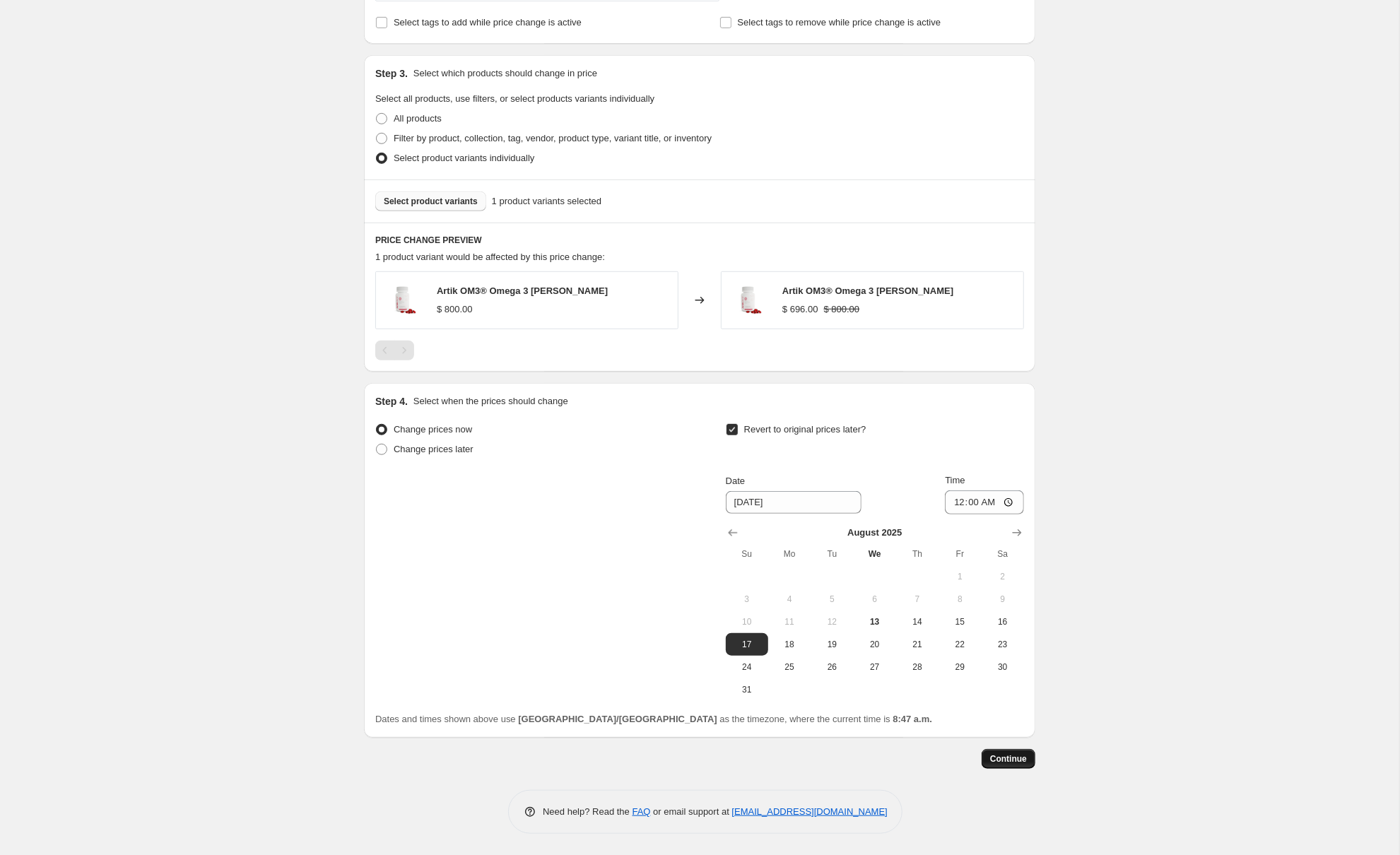
scroll to position [607, 0]
click at [1016, 759] on span "Continue" at bounding box center [1009, 758] width 37 height 11
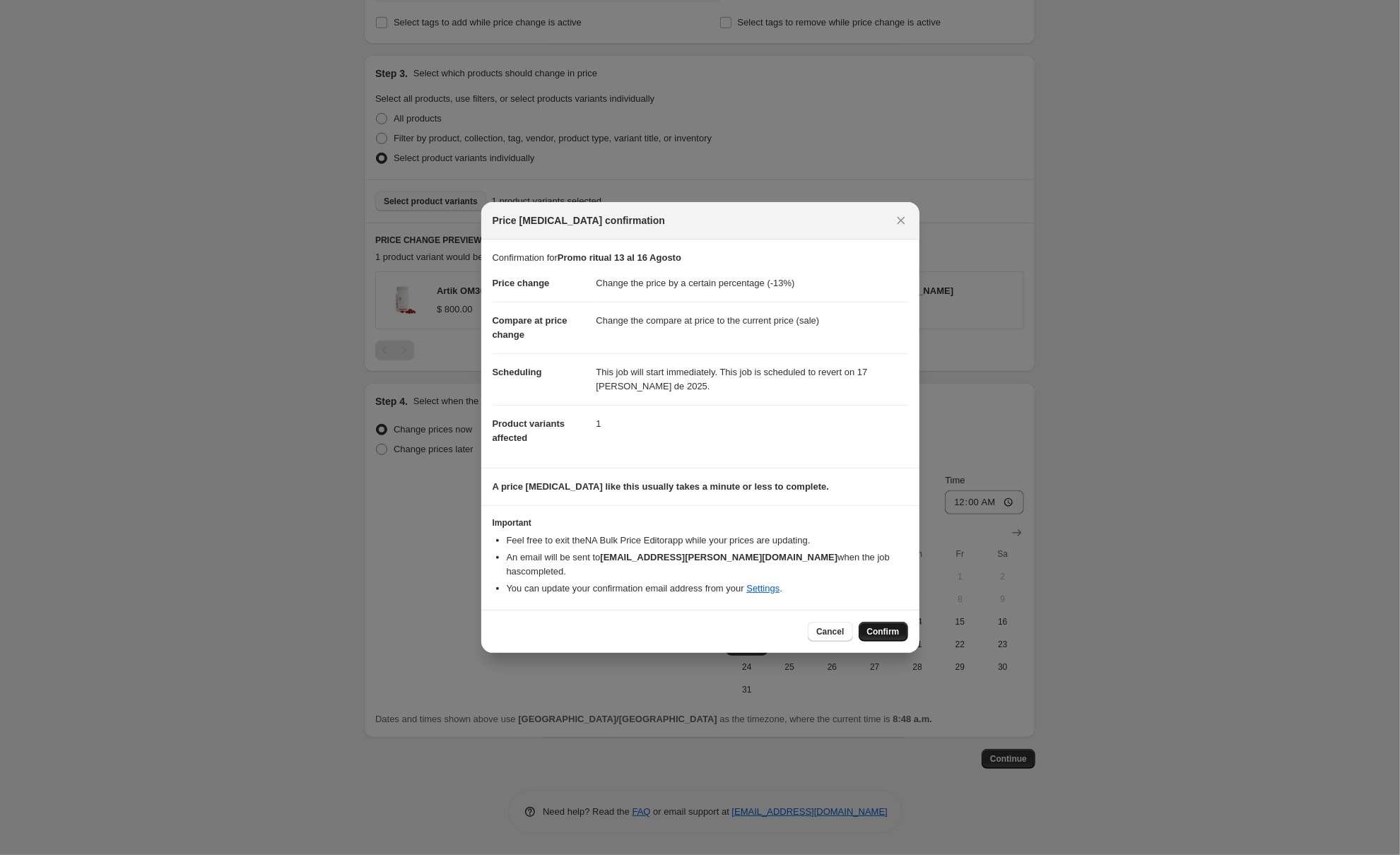
click at [888, 630] on span "Confirm" at bounding box center [883, 631] width 32 height 11
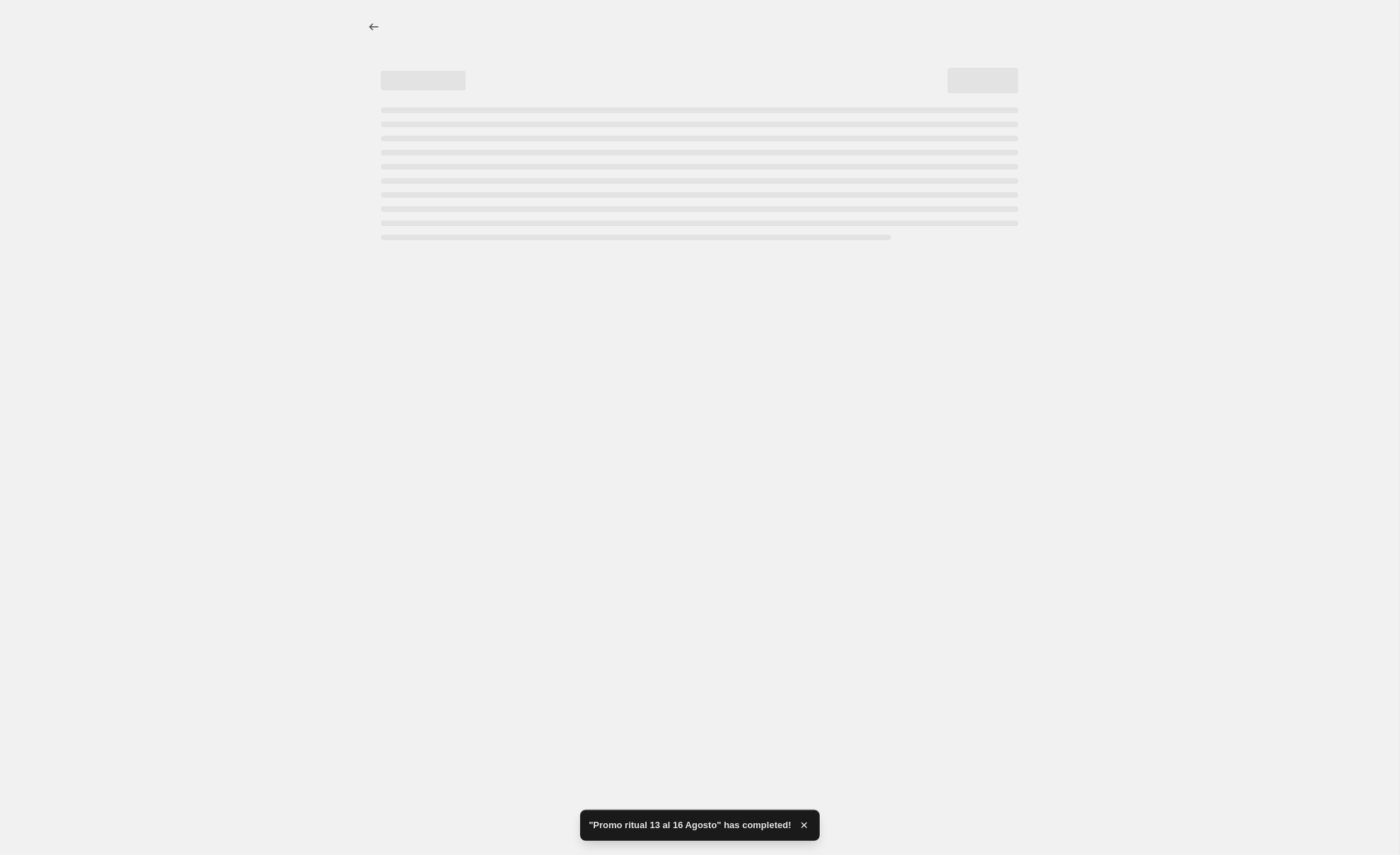
select select "percentage"
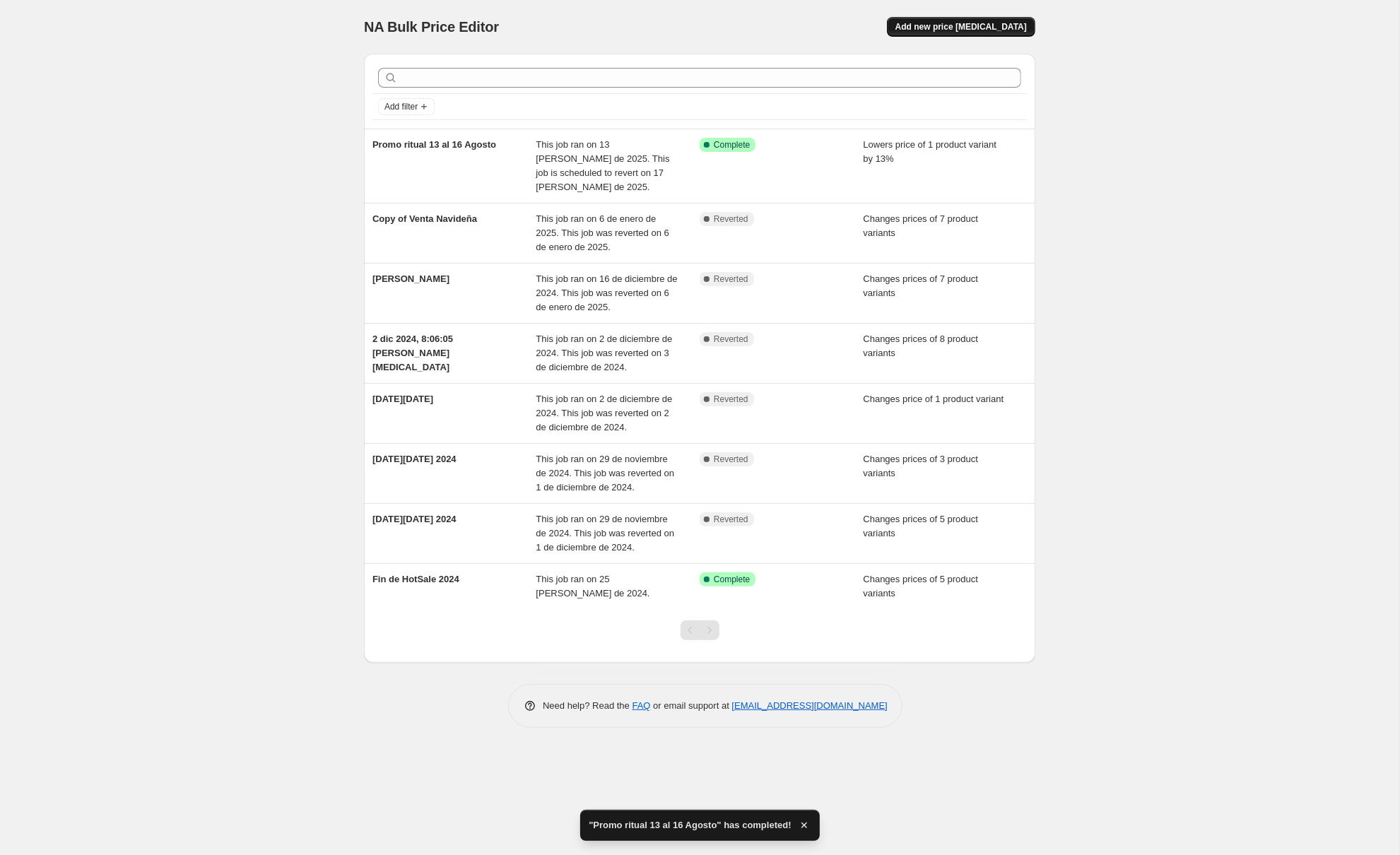
click at [972, 27] on span "Add new price [MEDICAL_DATA]" at bounding box center [961, 26] width 132 height 11
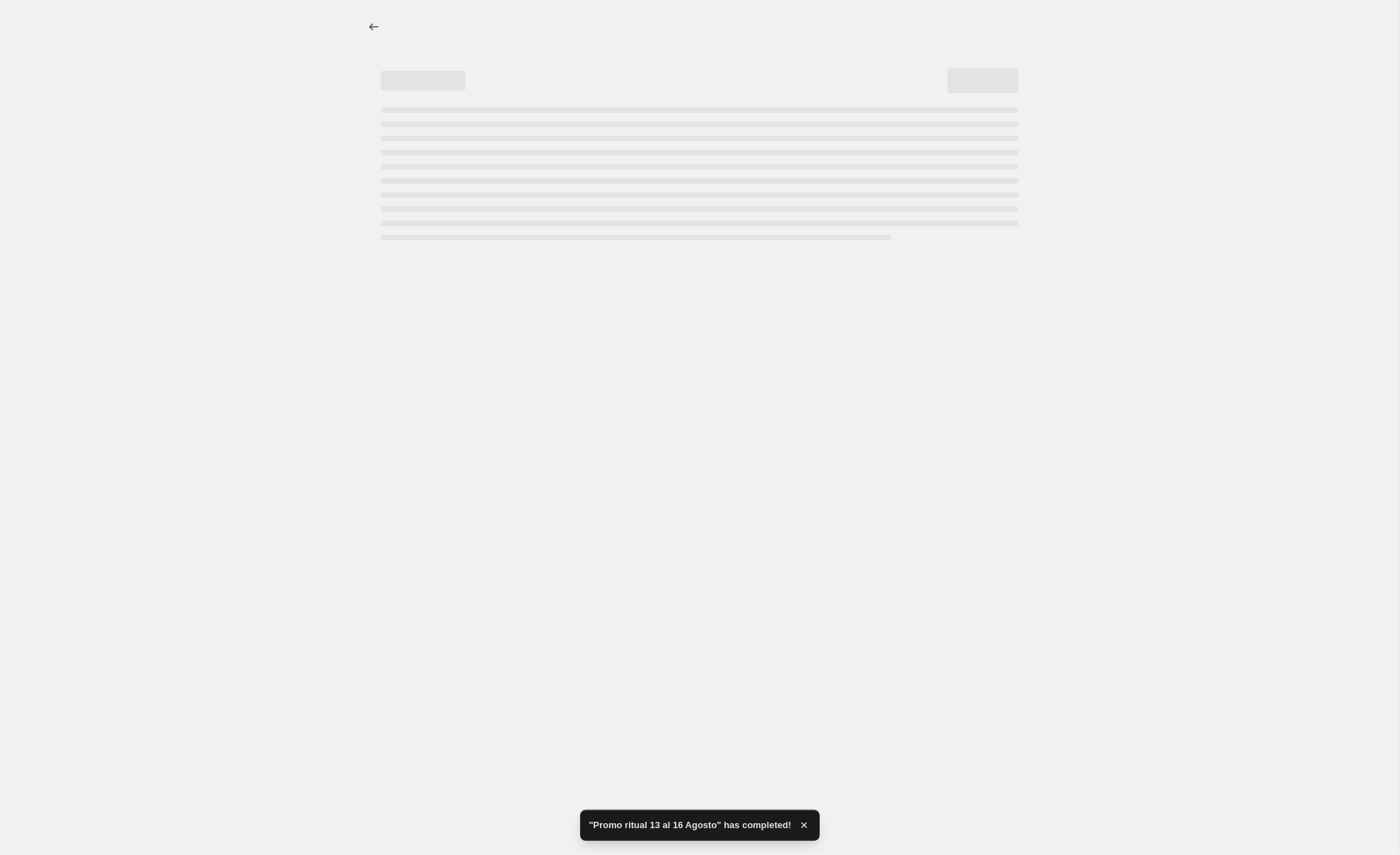
select select "percentage"
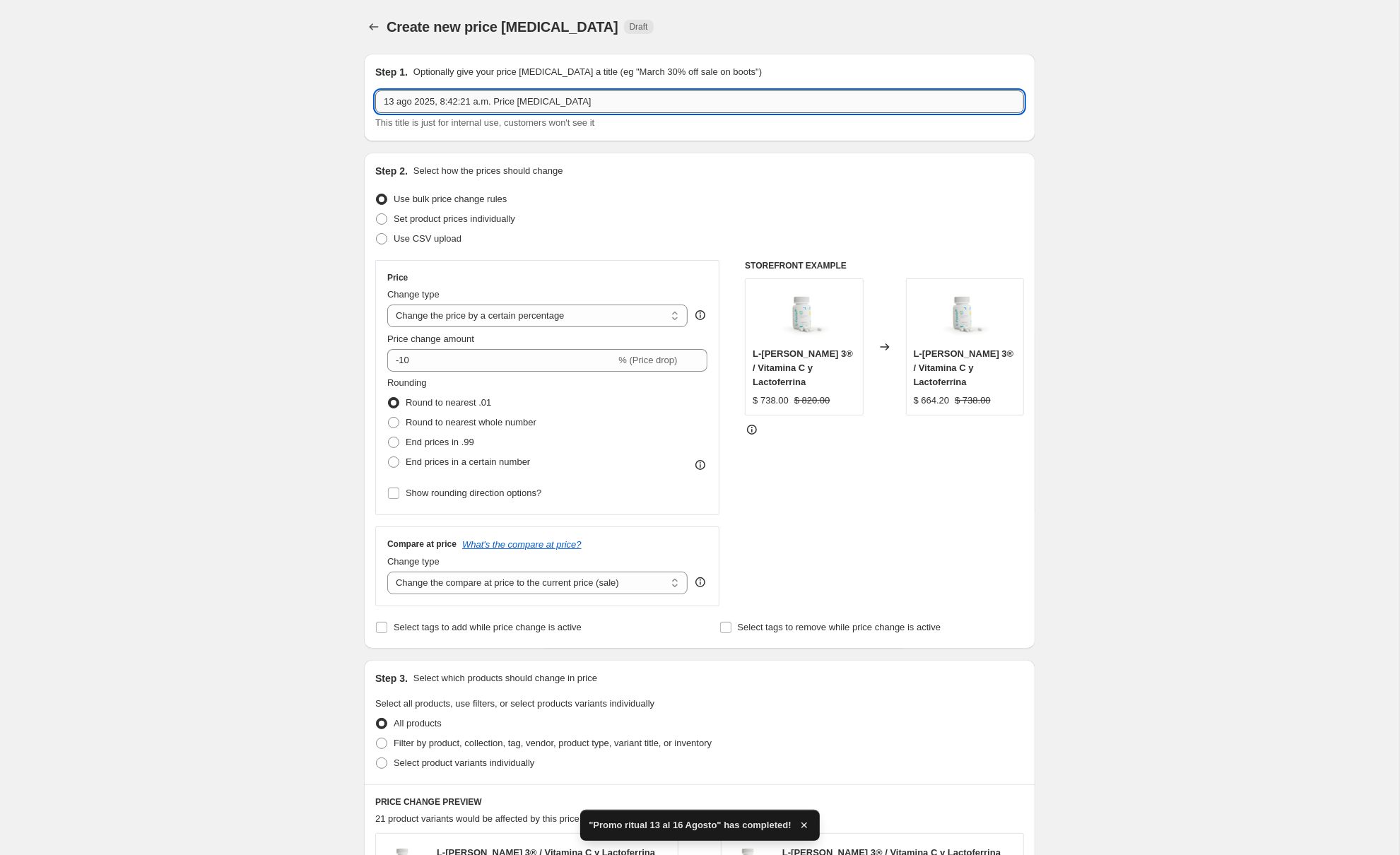
click at [555, 98] on input "13 ago 2025, 8:42:21 a.m. Price [MEDICAL_DATA]" at bounding box center [699, 102] width 649 height 23
type input "Promo Ritual"
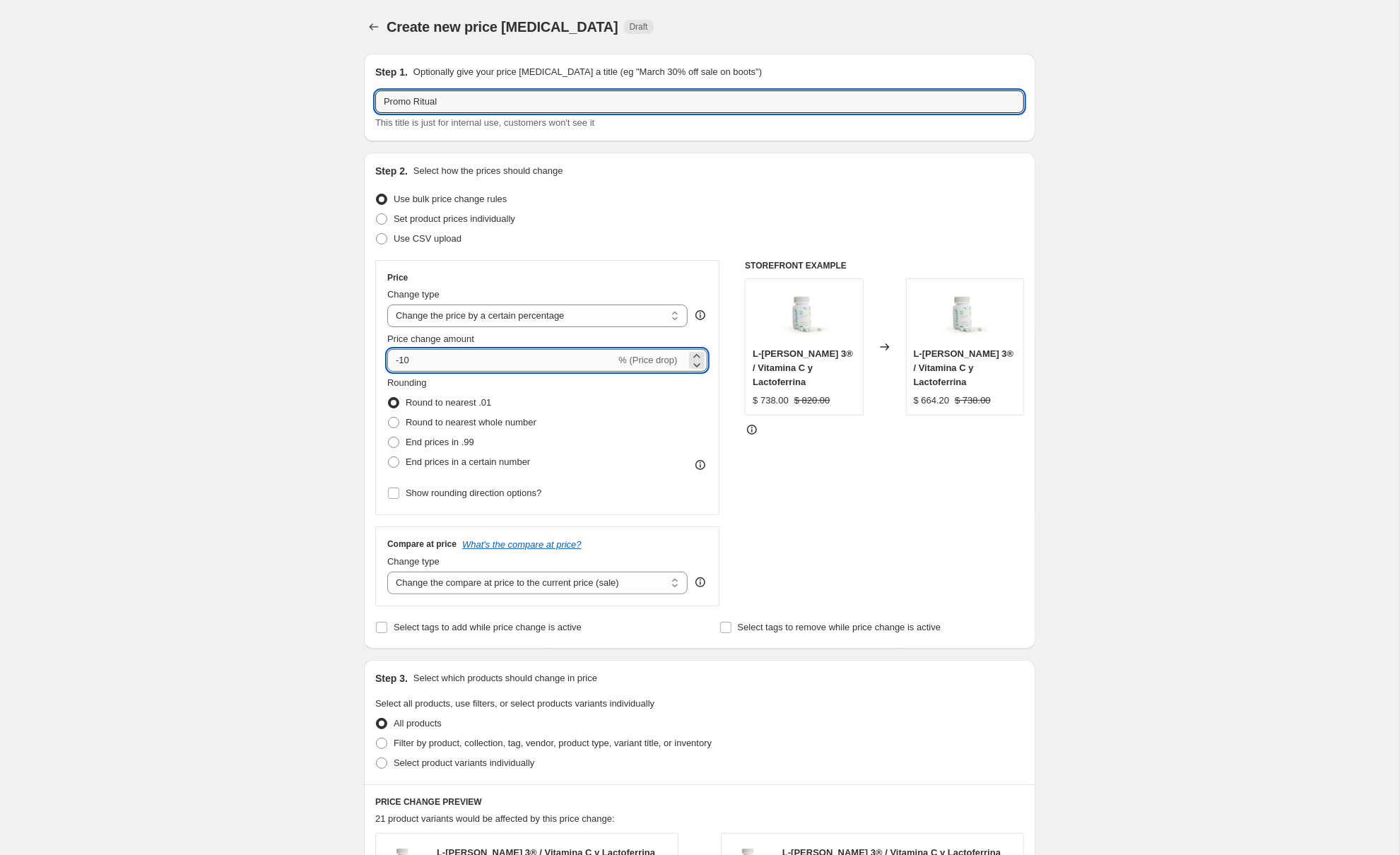
click at [486, 356] on input "-10" at bounding box center [501, 360] width 228 height 23
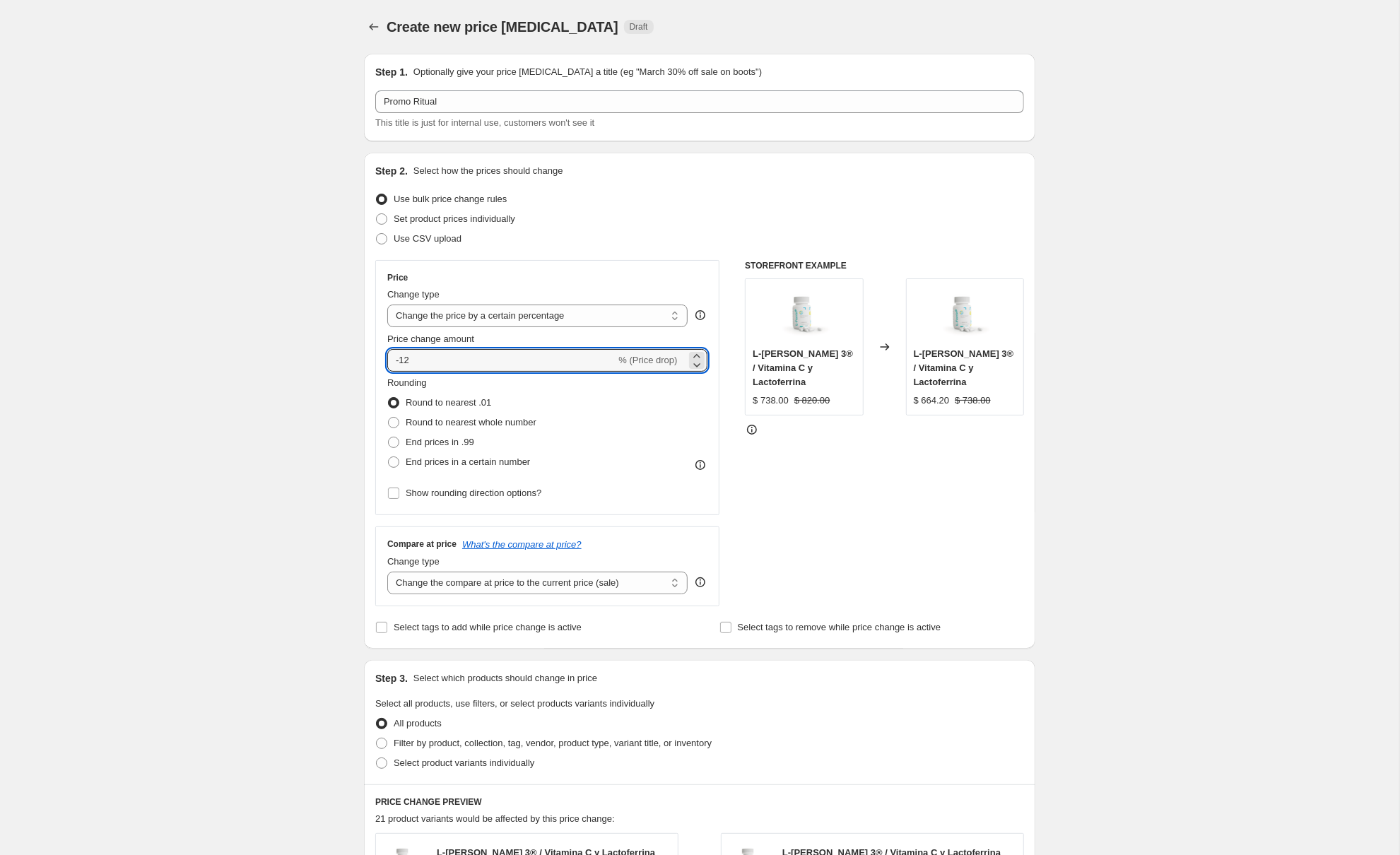
type input "-12"
click at [1140, 431] on div "Create new price [MEDICAL_DATA]. This page is ready Create new price [MEDICAL_D…" at bounding box center [699, 706] width 1399 height 1412
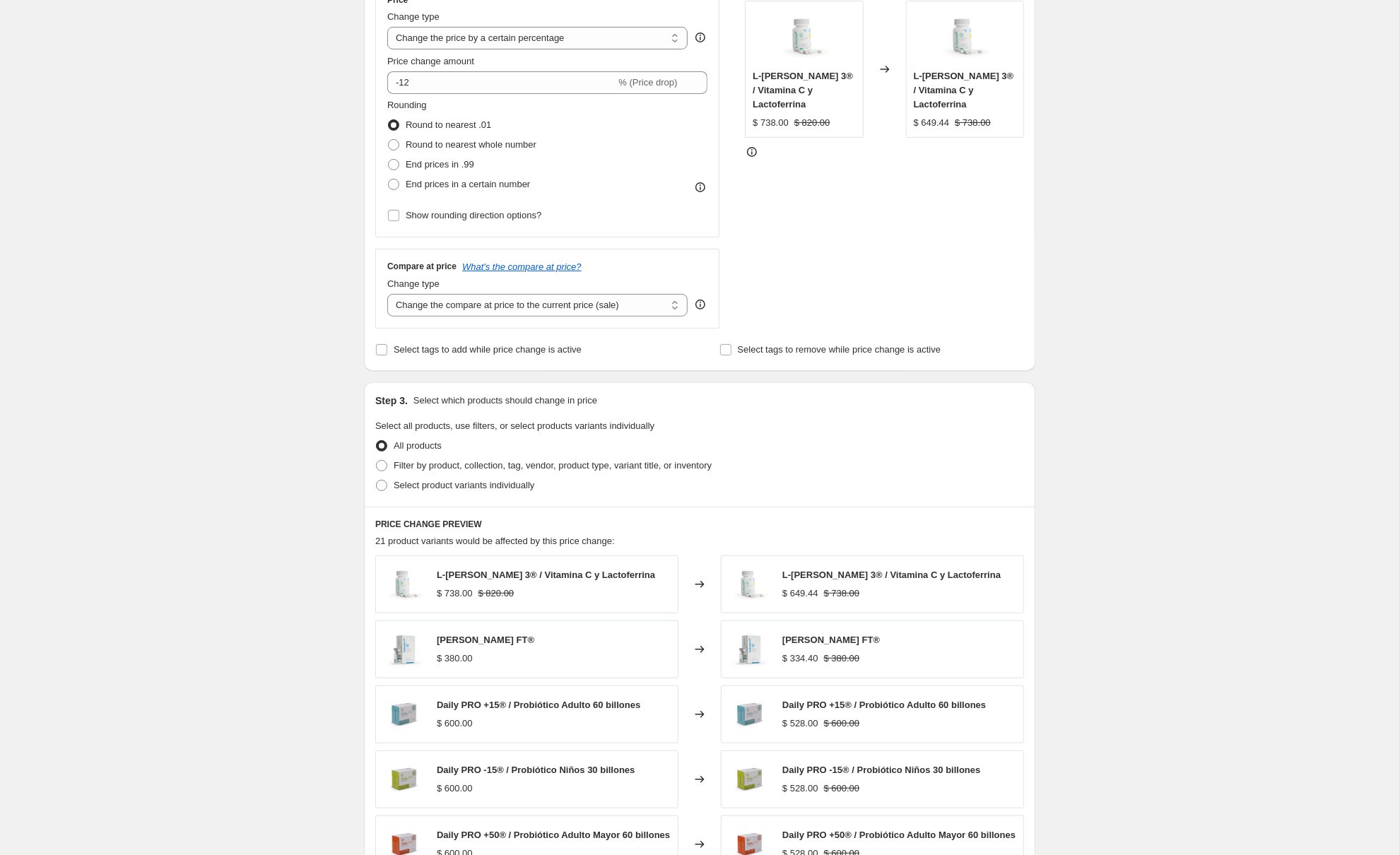
scroll to position [343, 0]
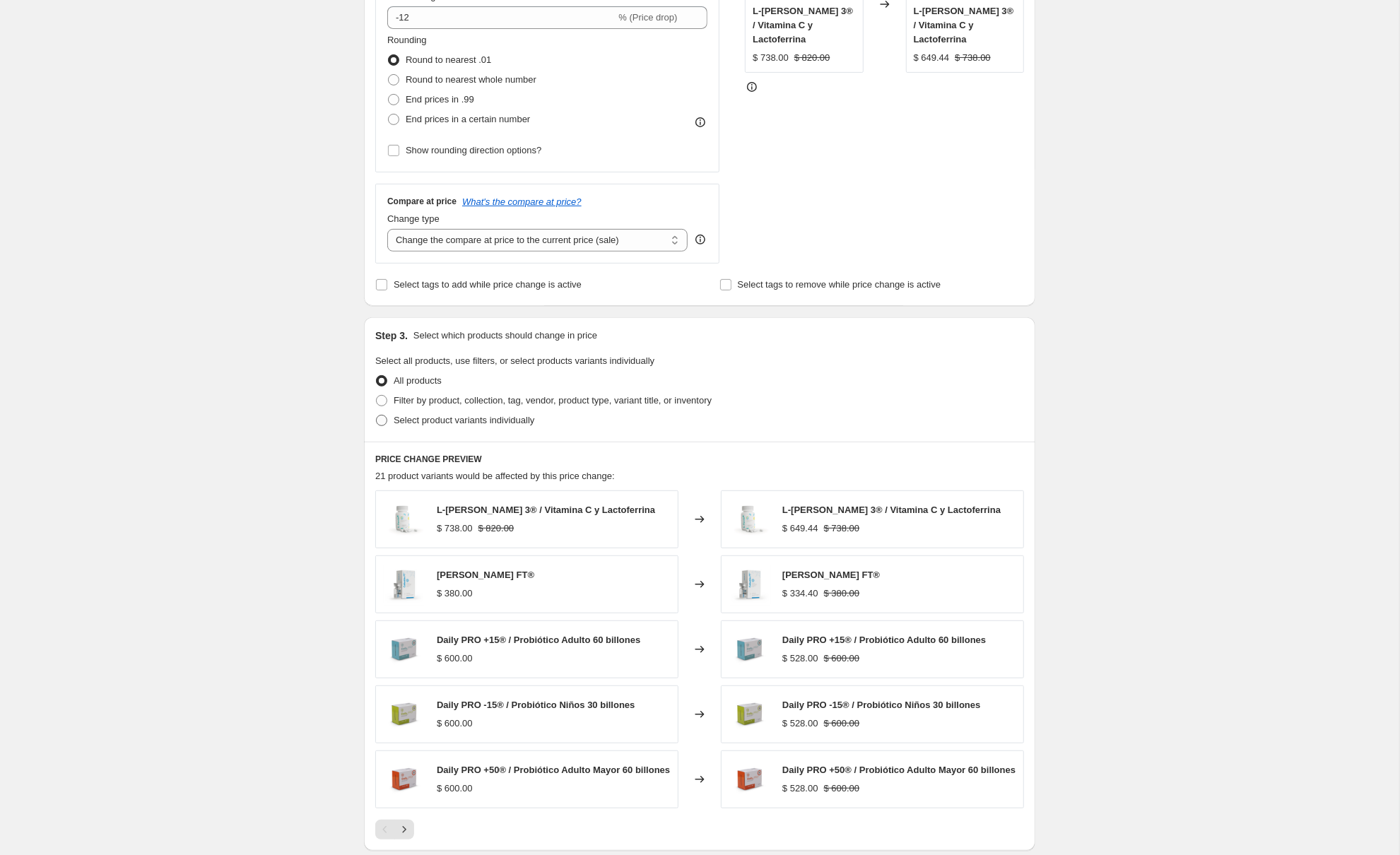
click at [427, 420] on span "Select product variants individually" at bounding box center [464, 420] width 140 height 10
click at [377, 416] on input "Select product variants individually" at bounding box center [376, 415] width 1 height 1
radio input "true"
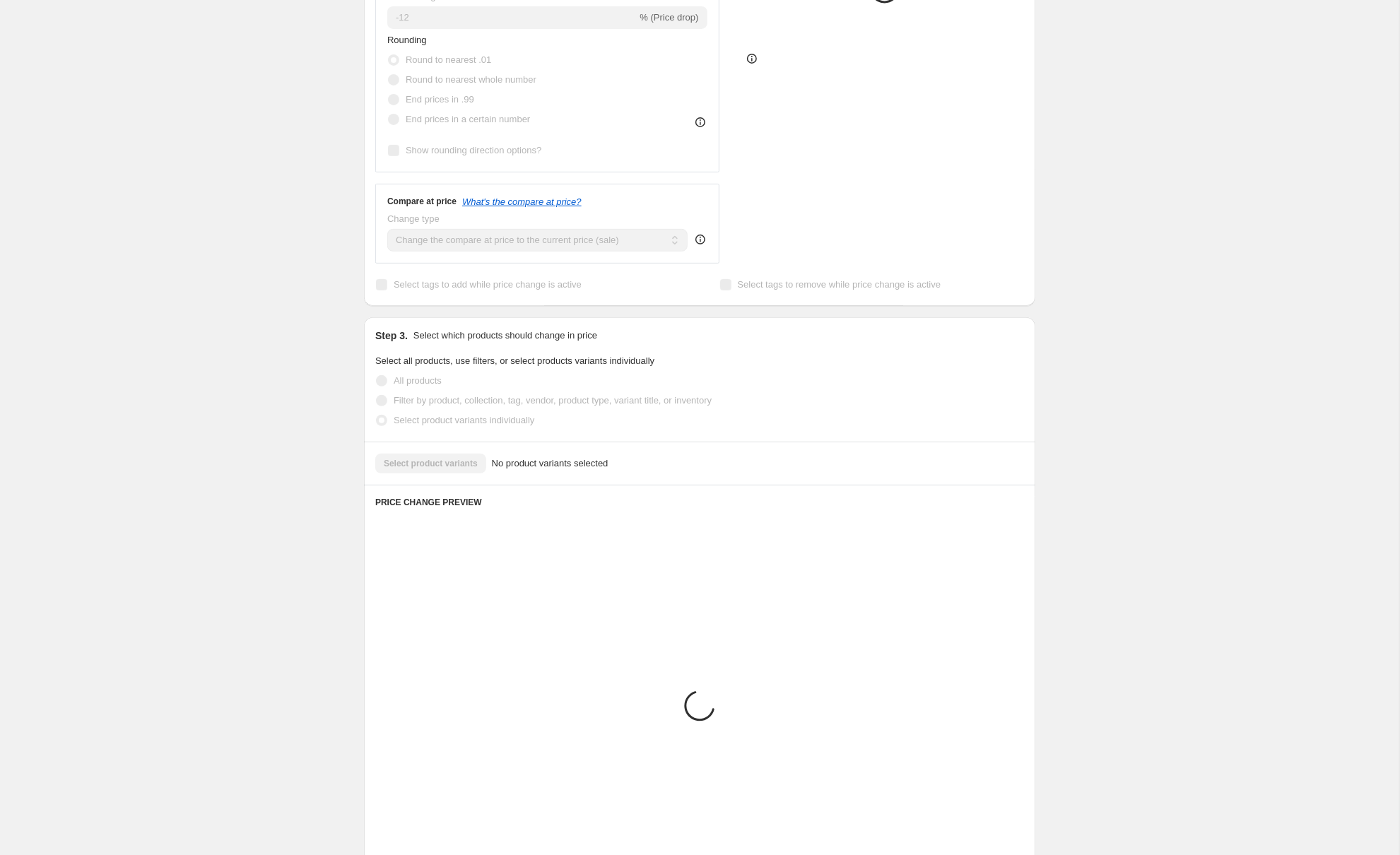
scroll to position [246, 0]
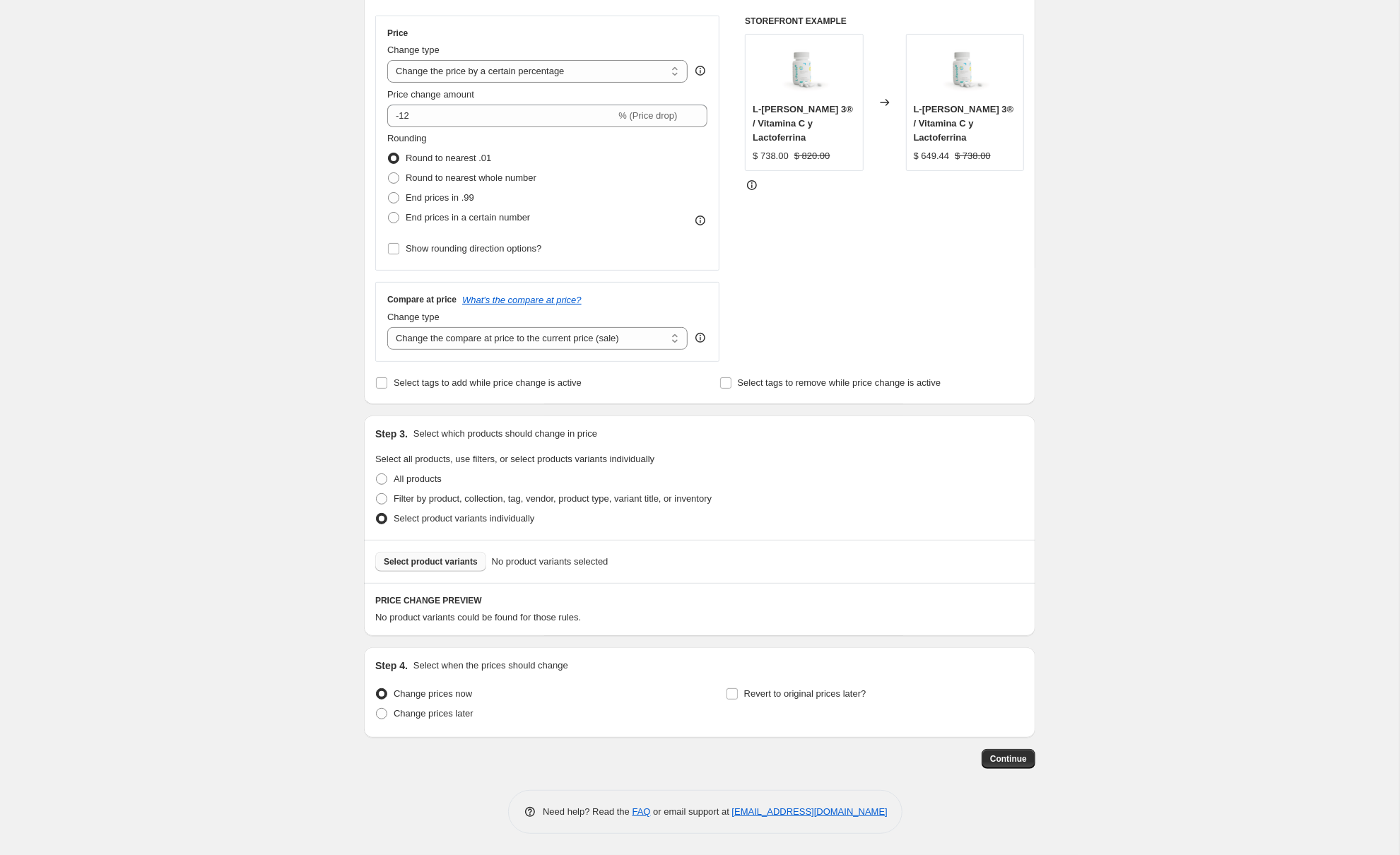
click at [442, 560] on span "Select product variants" at bounding box center [431, 561] width 94 height 11
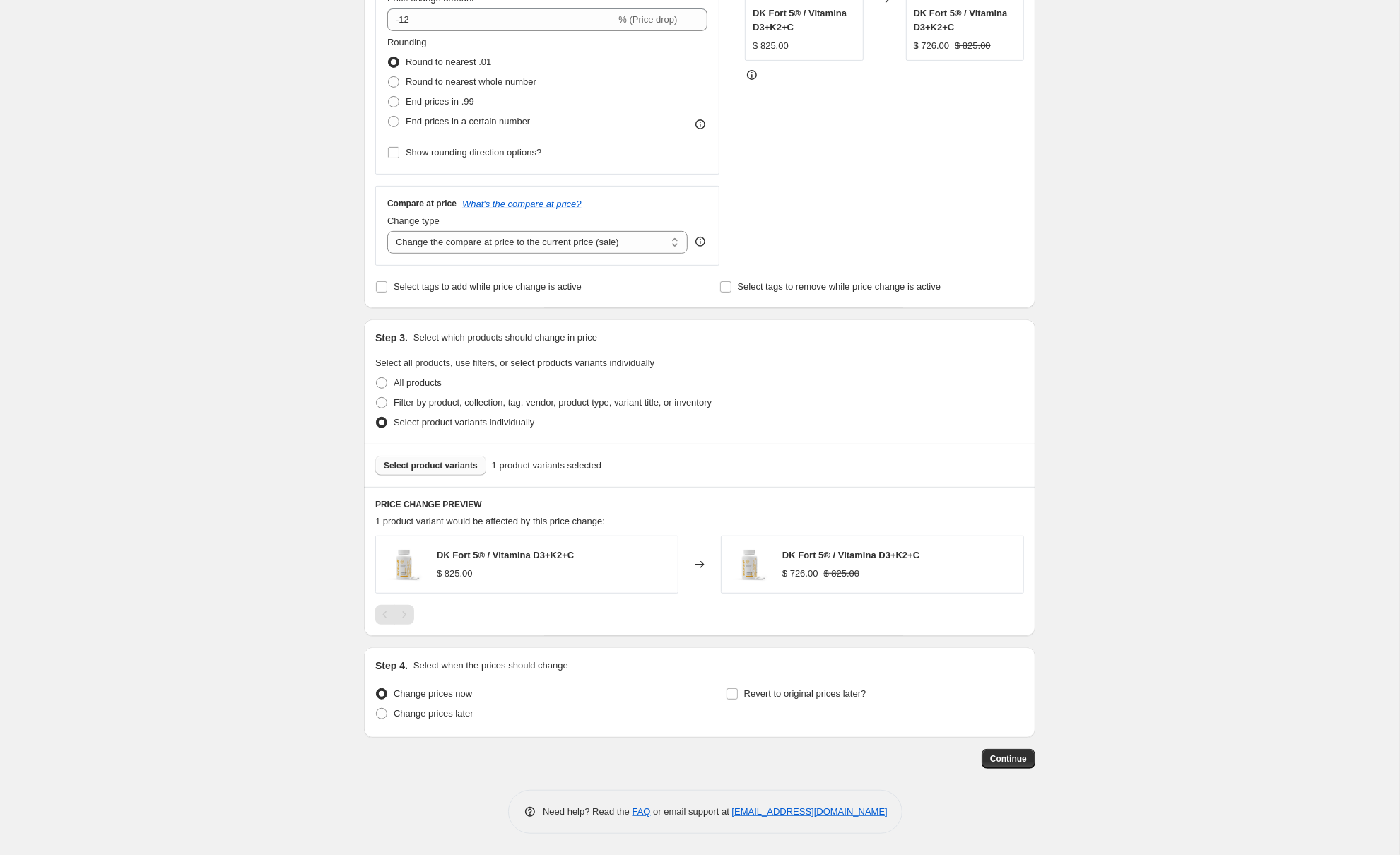
scroll to position [342, 0]
click at [730, 689] on input "Revert to original prices later?" at bounding box center [731, 694] width 11 height 11
checkbox input "true"
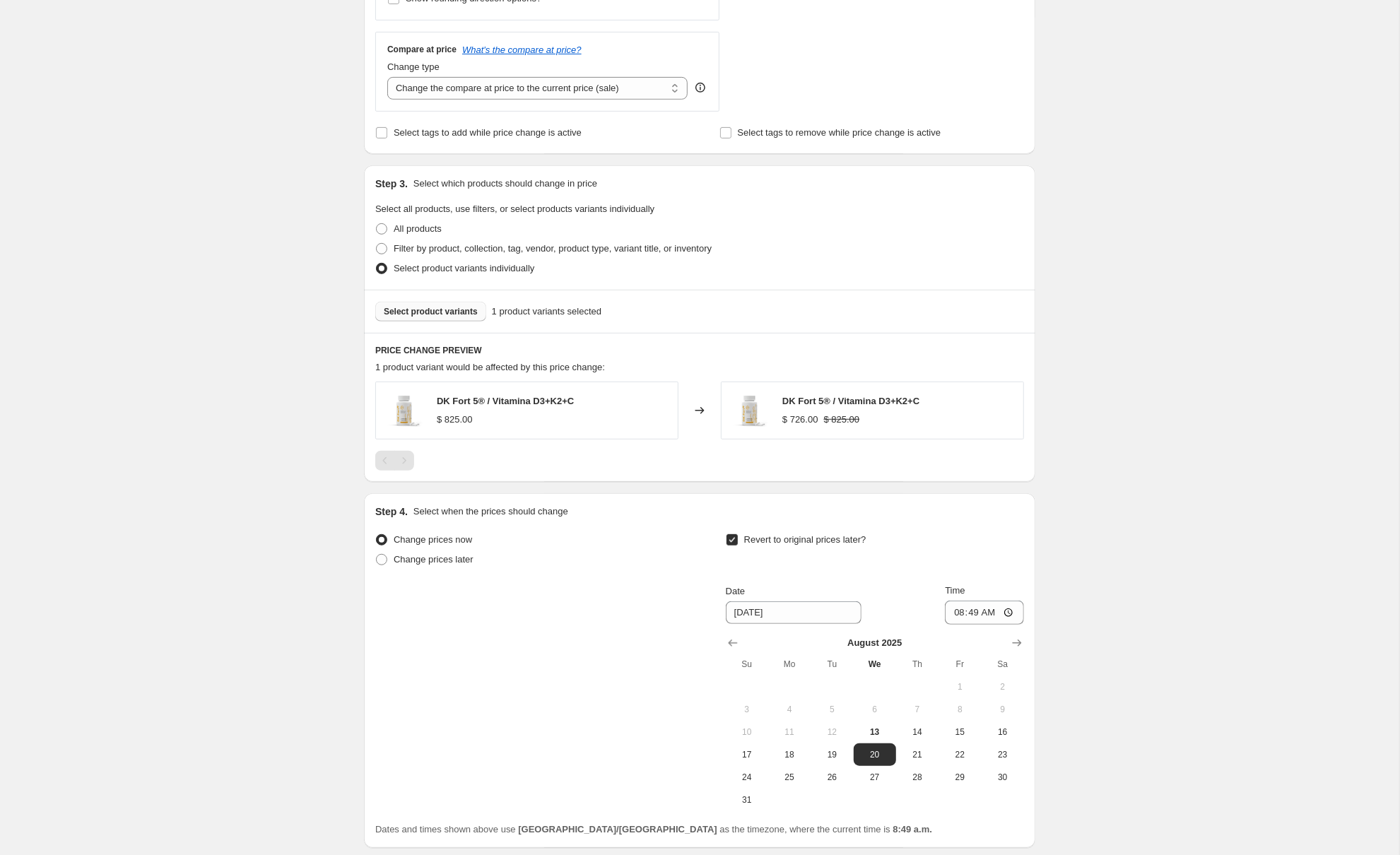
scroll to position [538, 0]
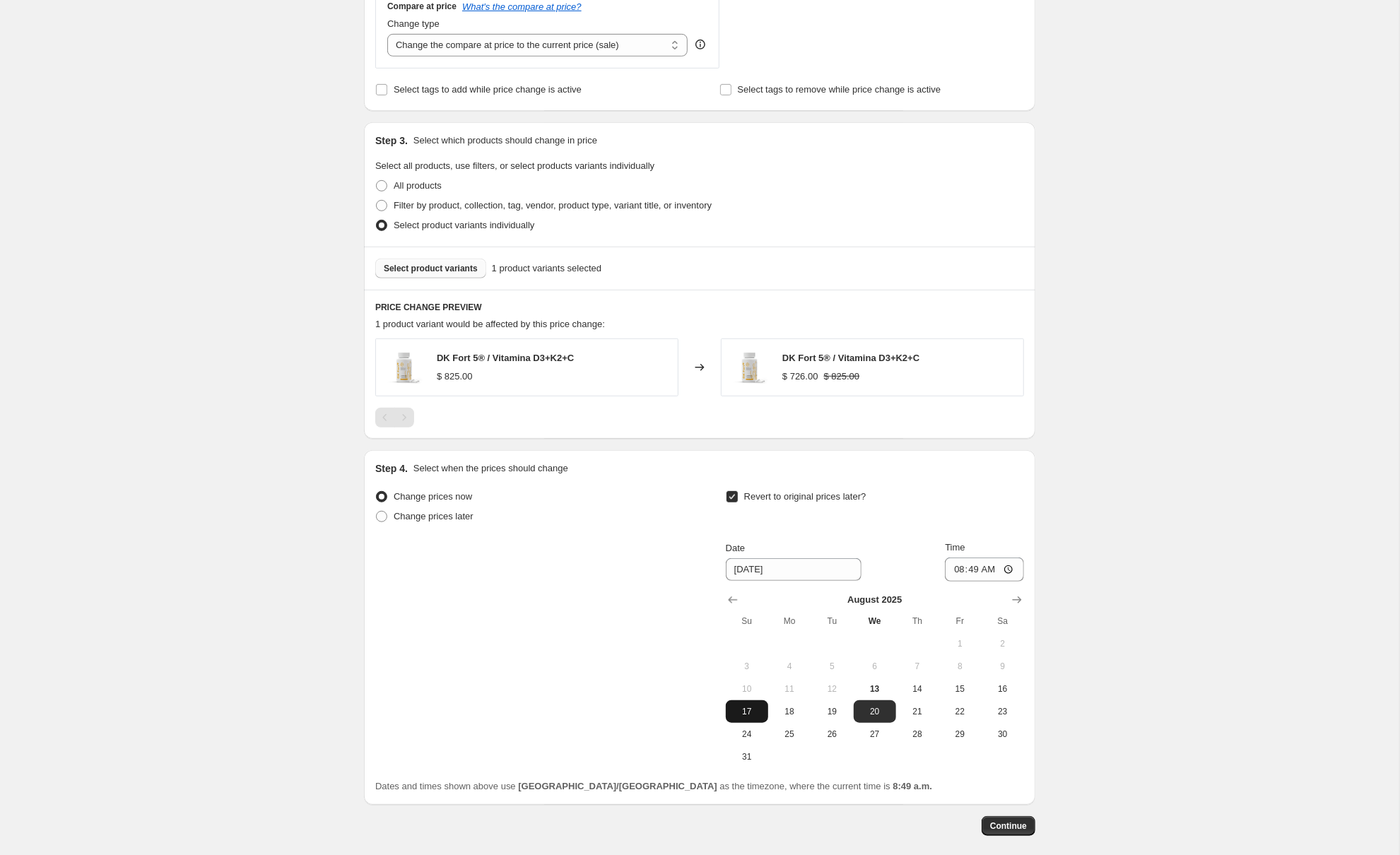
click at [750, 713] on span "17" at bounding box center [747, 711] width 31 height 11
type input "[DATE]"
click at [1228, 499] on div "Create new price [MEDICAL_DATA]. This page is ready Create new price [MEDICAL_D…" at bounding box center [699, 192] width 1399 height 1460
click at [969, 569] on input "08:49" at bounding box center [984, 570] width 79 height 24
click at [985, 567] on input "00:49" at bounding box center [984, 570] width 79 height 24
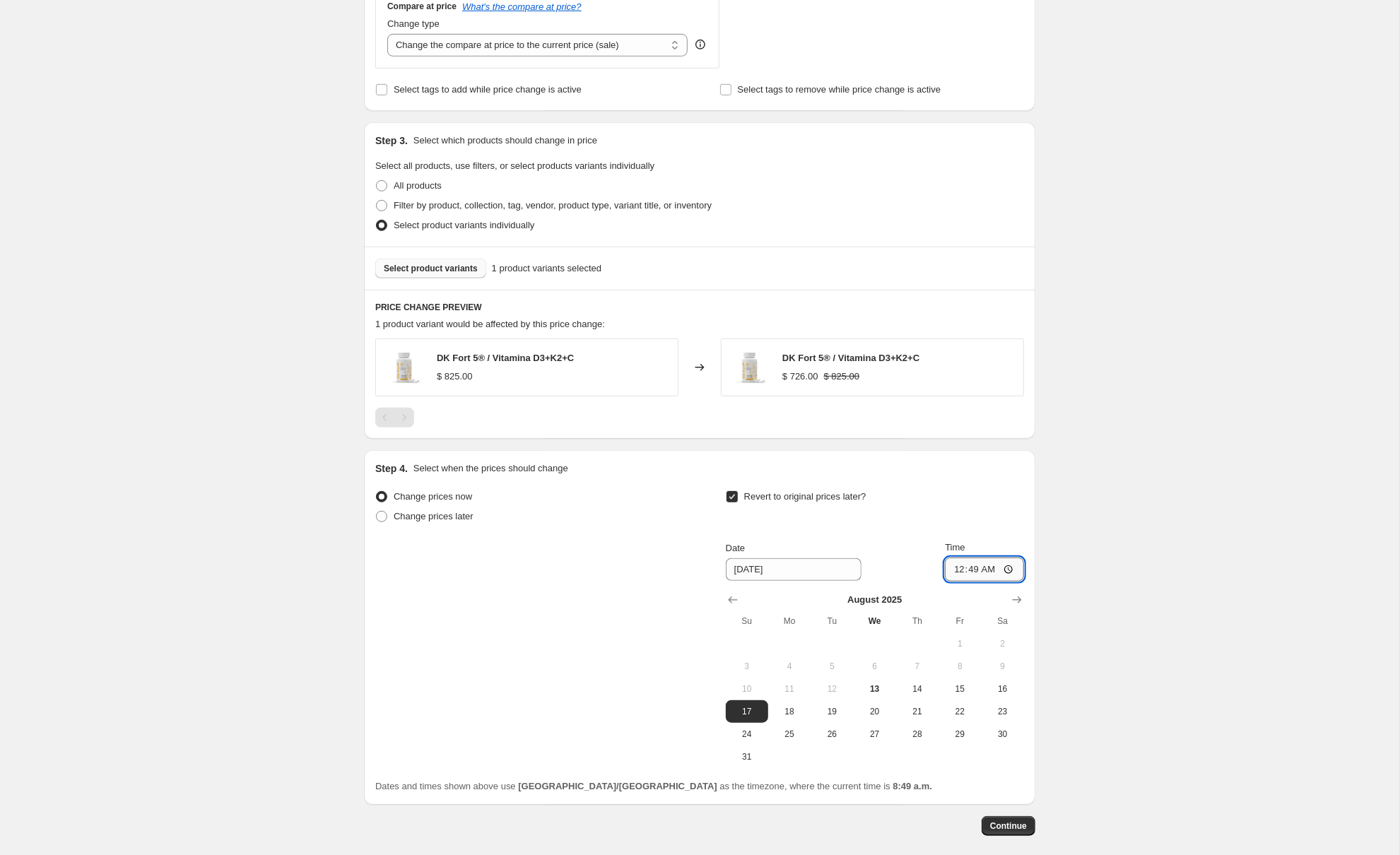
click at [985, 567] on input "00:49" at bounding box center [984, 570] width 79 height 24
type input "00:00"
click at [1185, 567] on div "Create new price [MEDICAL_DATA]. This page is ready Create new price [MEDICAL_D…" at bounding box center [699, 192] width 1399 height 1460
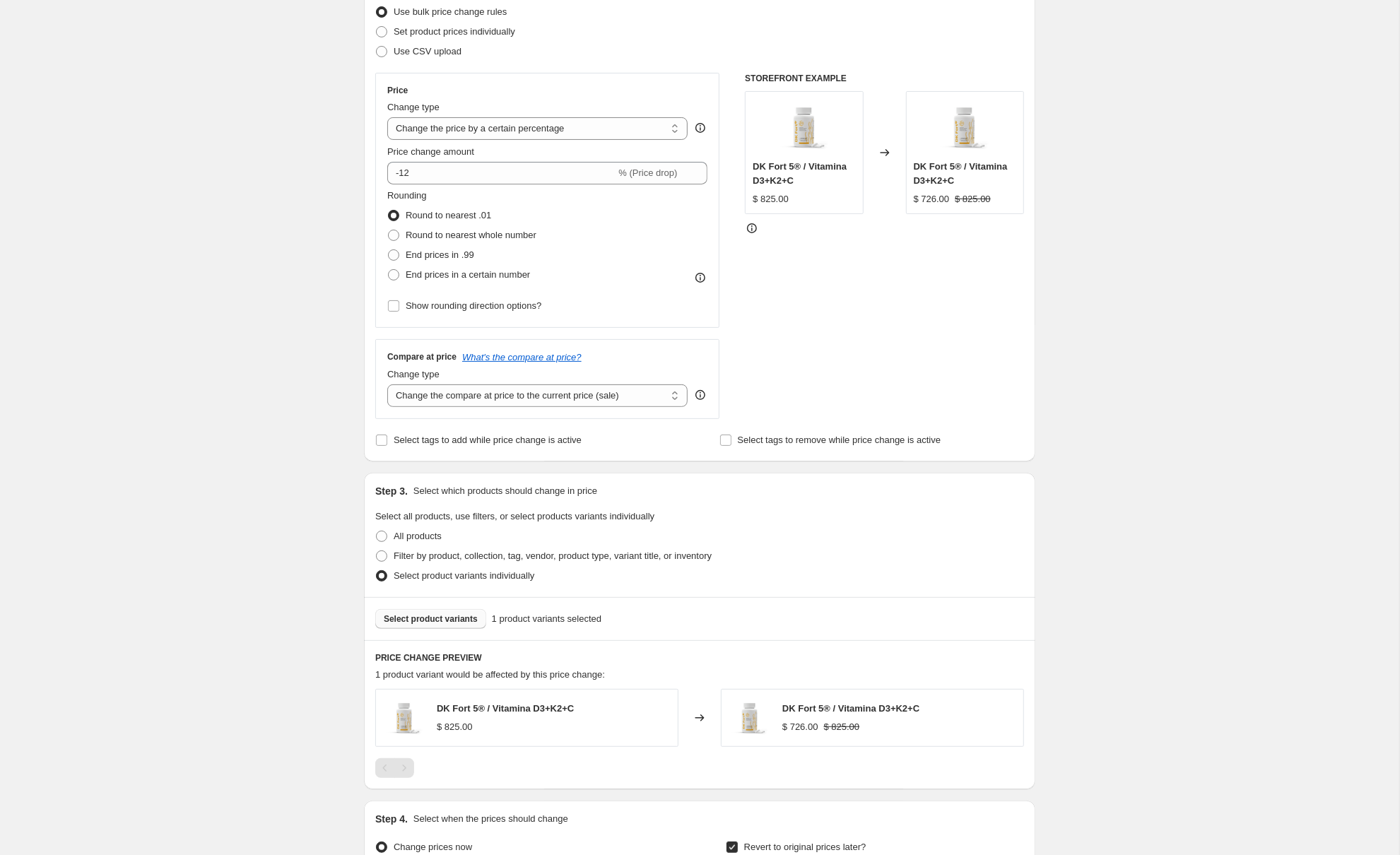
scroll to position [602, 0]
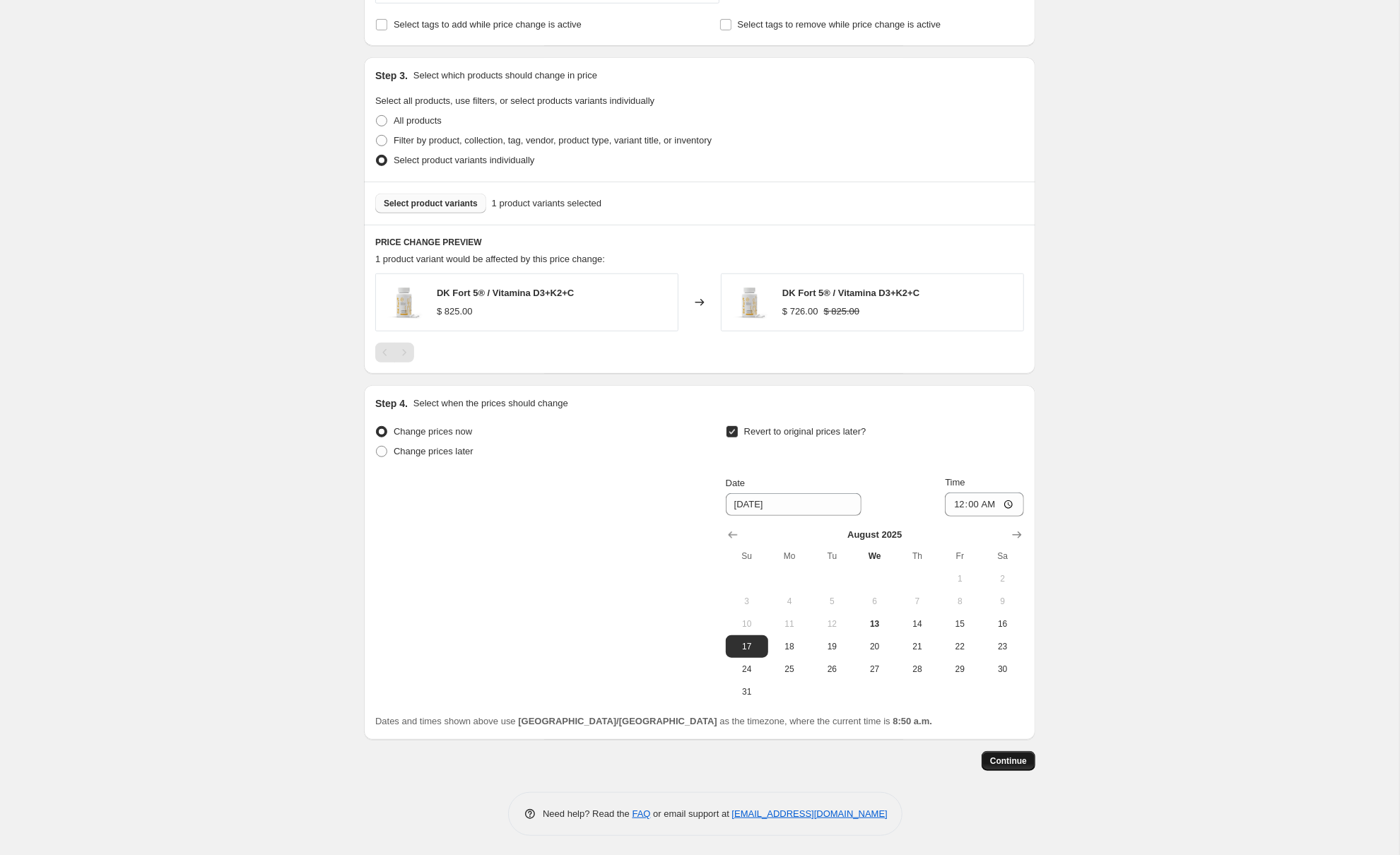
click at [1009, 756] on button "Continue" at bounding box center [1009, 761] width 54 height 20
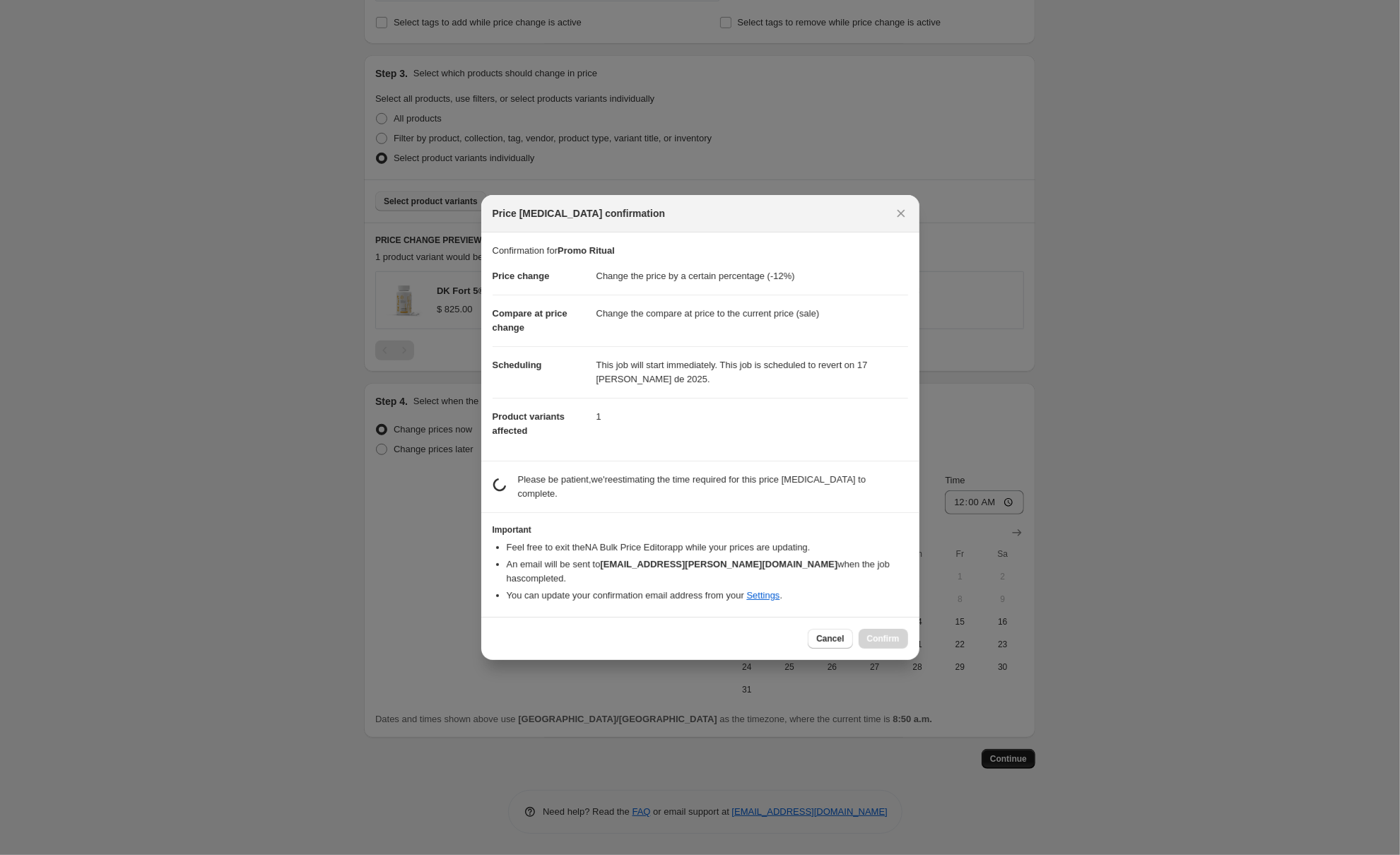
scroll to position [602, 0]
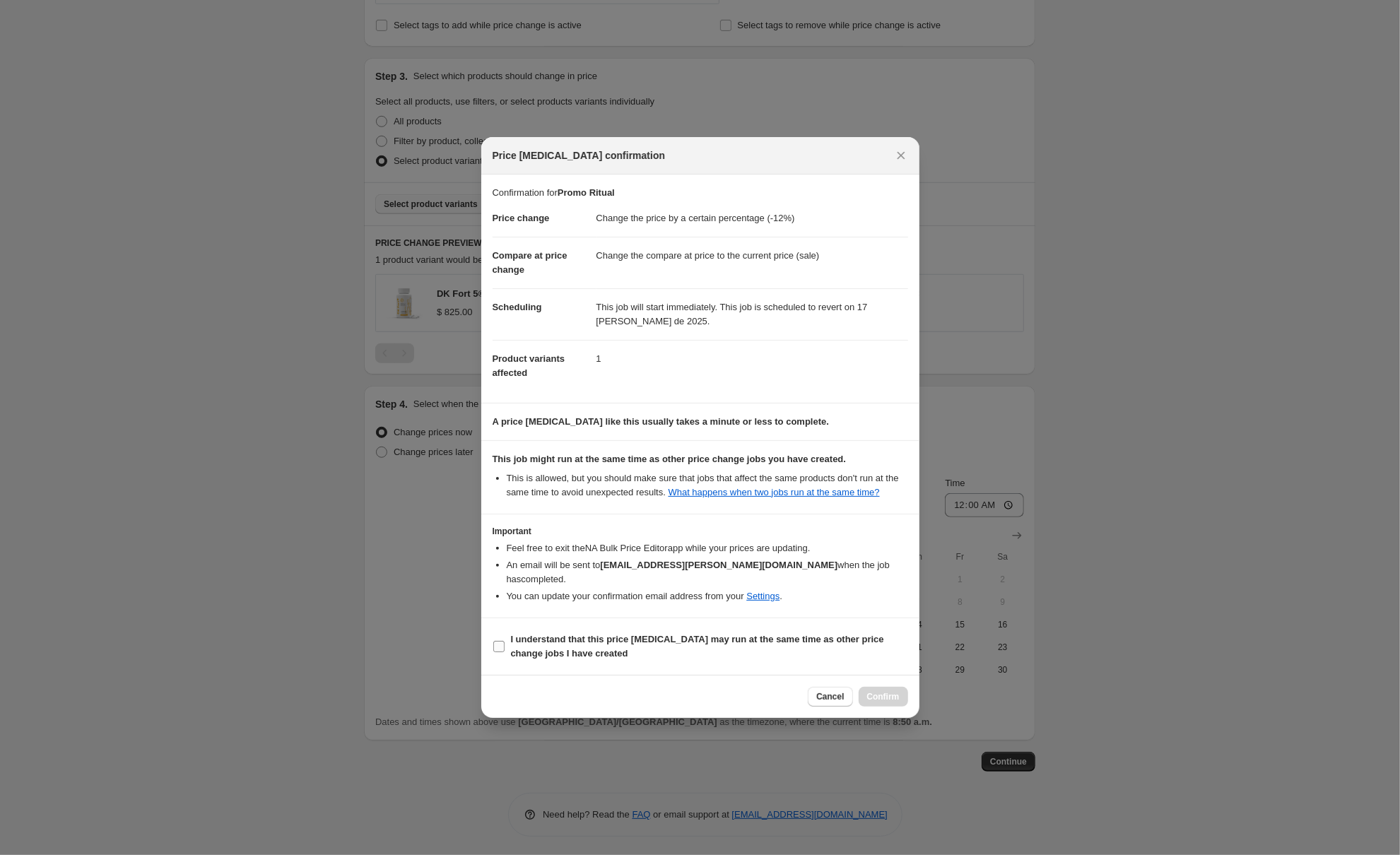
click at [499, 652] on input "I understand that this price [MEDICAL_DATA] may run at the same time as other p…" at bounding box center [499, 646] width 11 height 11
checkbox input "true"
click at [872, 702] on span "Confirm" at bounding box center [883, 696] width 32 height 11
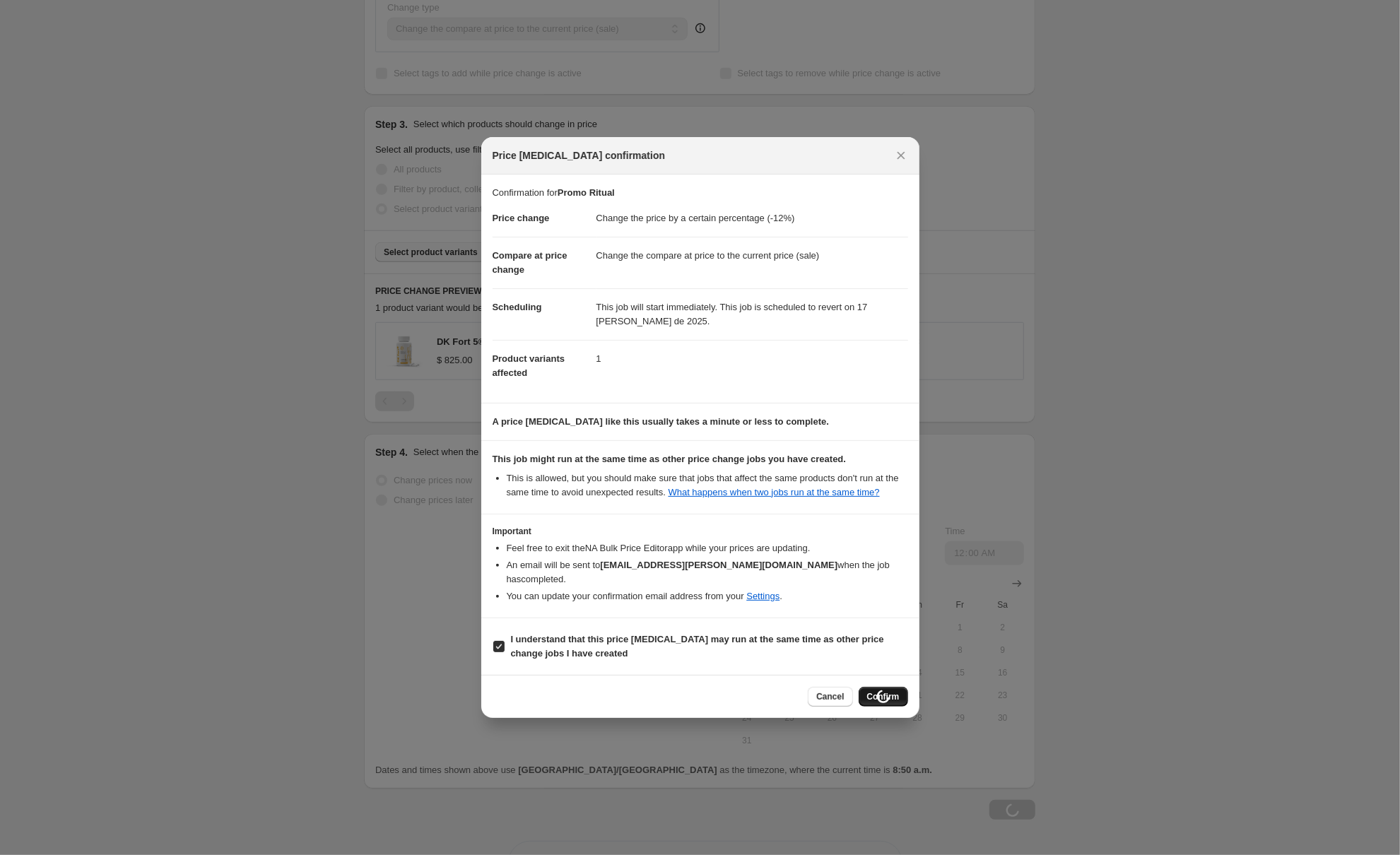
type input "Promo Ritual"
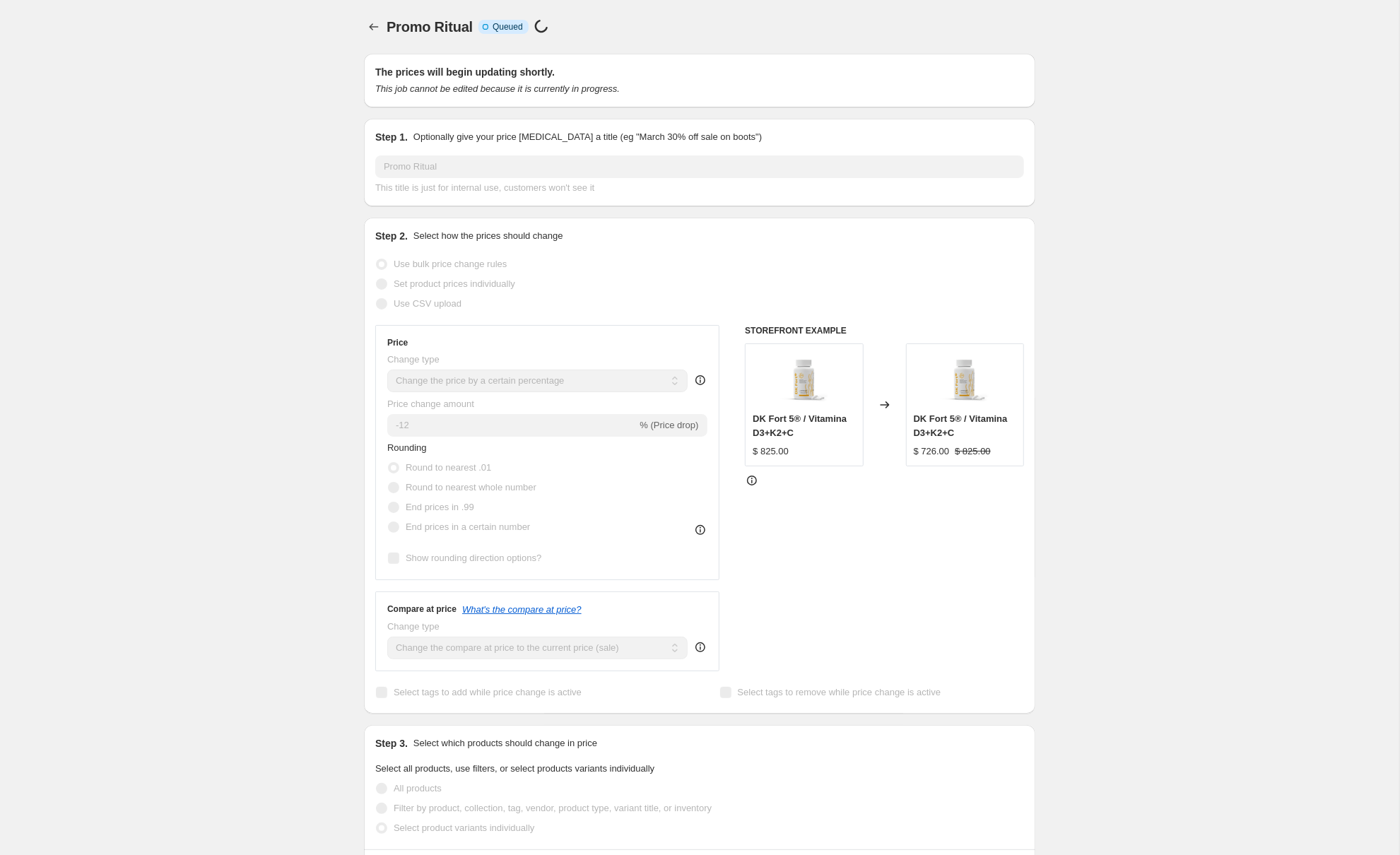
select select "percentage"
